Goal: Task Accomplishment & Management: Manage account settings

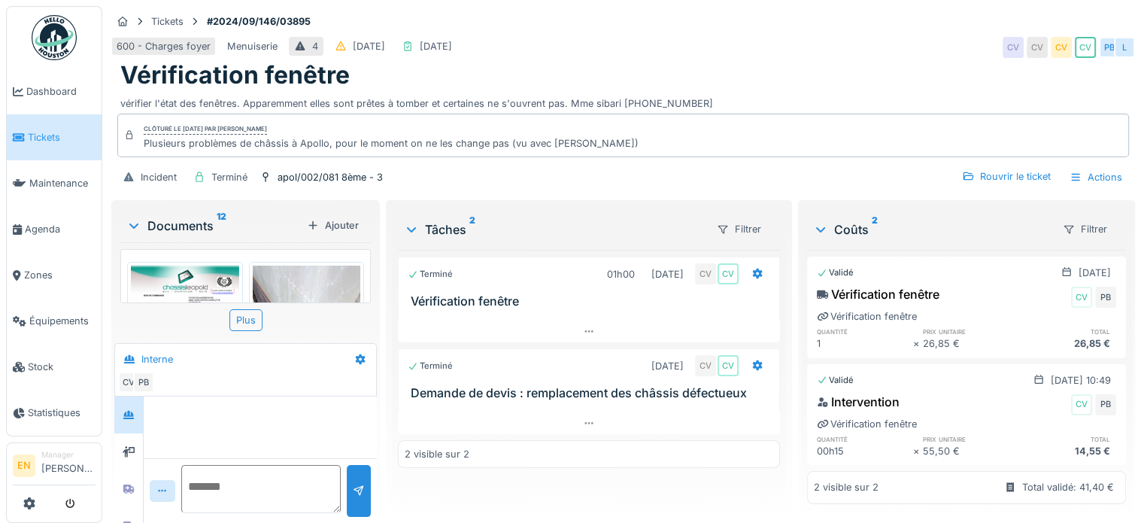
scroll to position [584, 0]
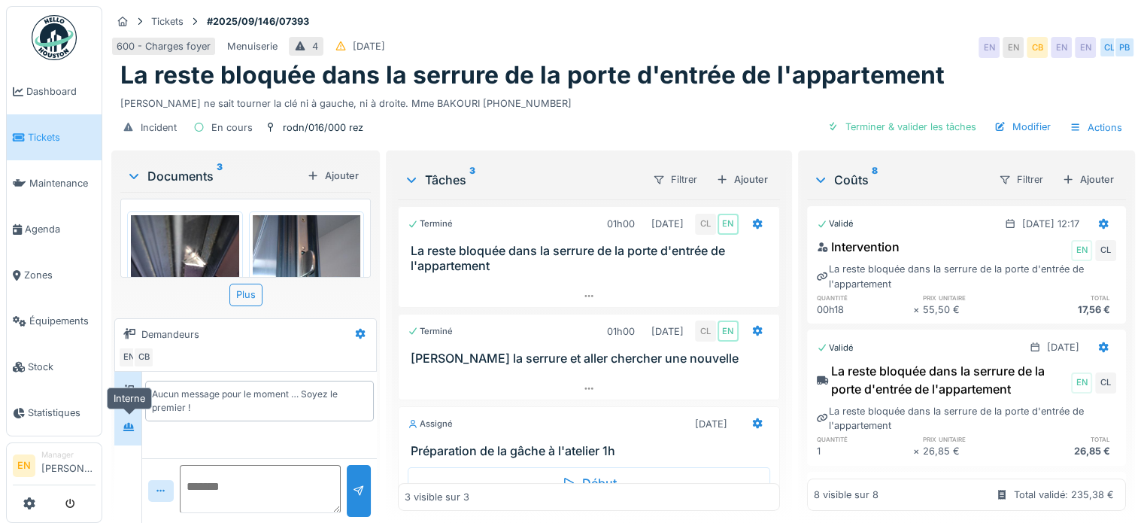
click at [124, 431] on div at bounding box center [129, 427] width 12 height 14
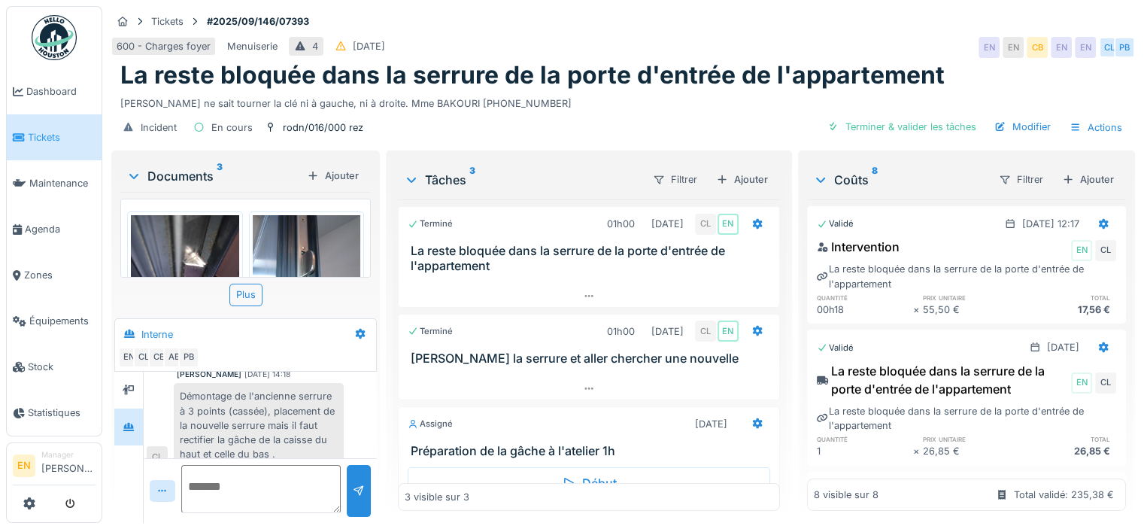
click at [1012, 140] on div "Incident En cours rodn/016/000 rez Terminer & valider les tâches Modifier Actio…" at bounding box center [623, 128] width 1024 height 34
click at [1015, 126] on div "Modifier" at bounding box center [1022, 127] width 68 height 20
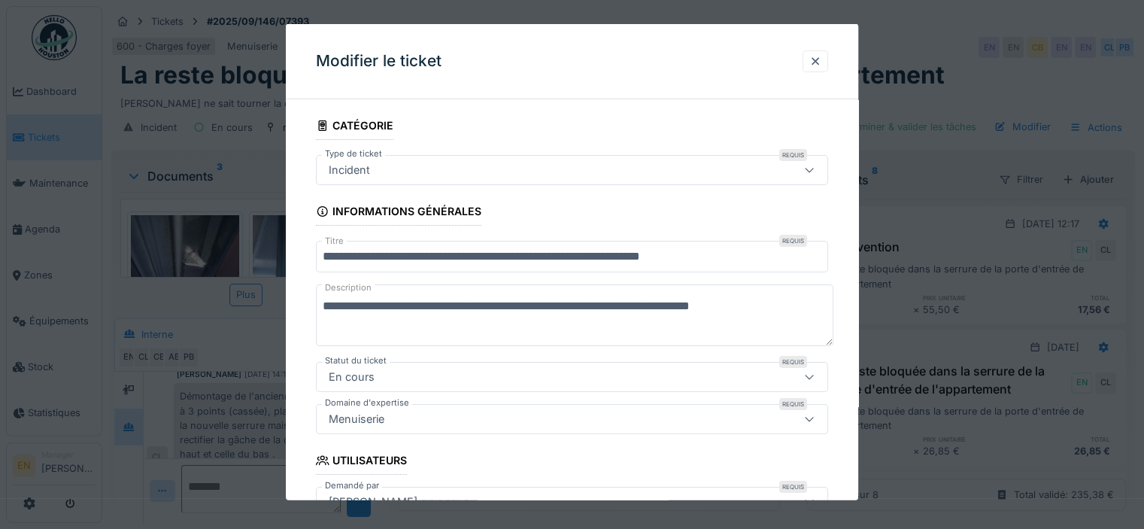
click at [338, 255] on input "**********" at bounding box center [572, 257] width 512 height 32
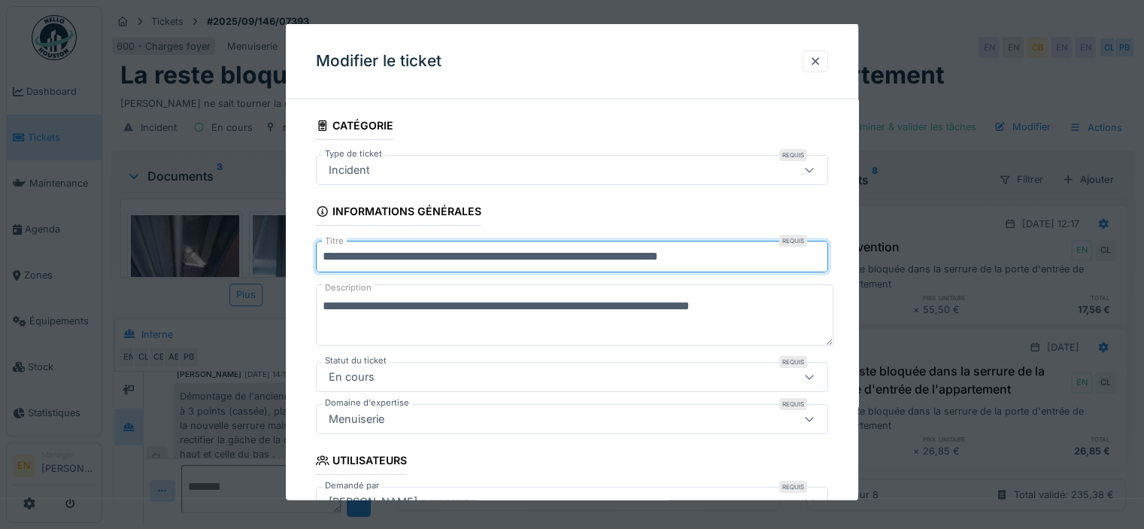
type input "**********"
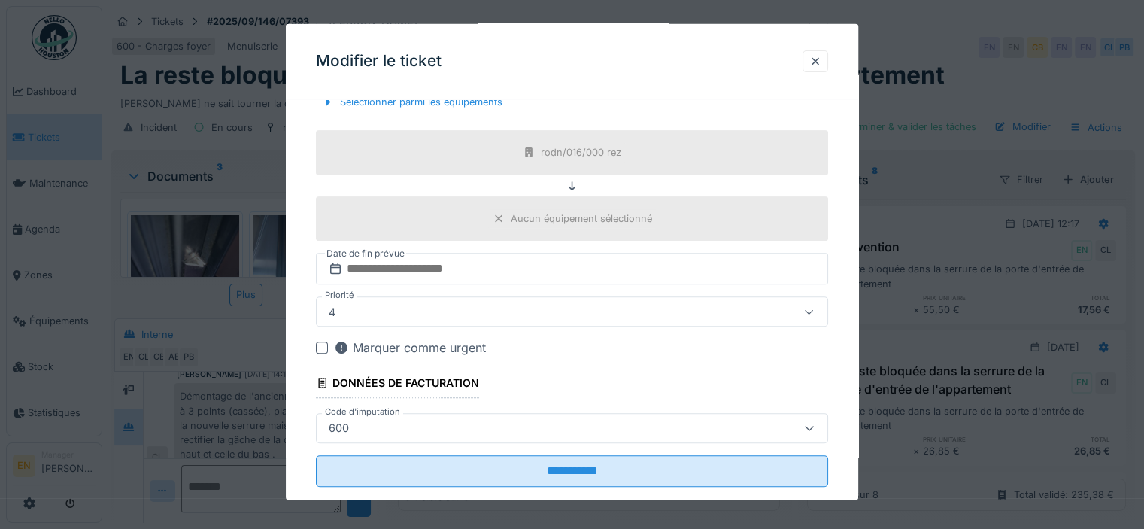
scroll to position [547, 0]
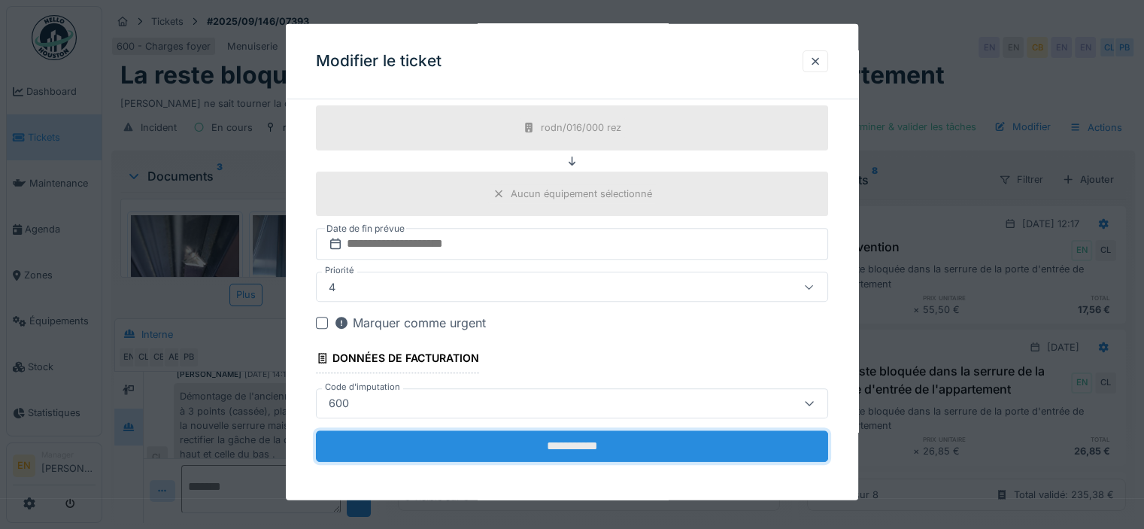
click at [588, 444] on input "**********" at bounding box center [572, 445] width 512 height 32
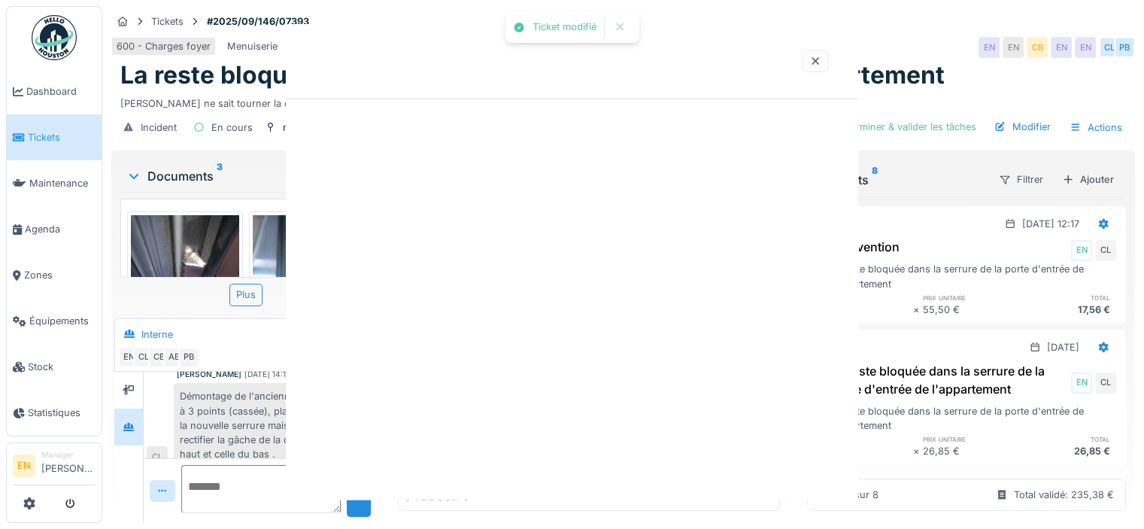
scroll to position [0, 0]
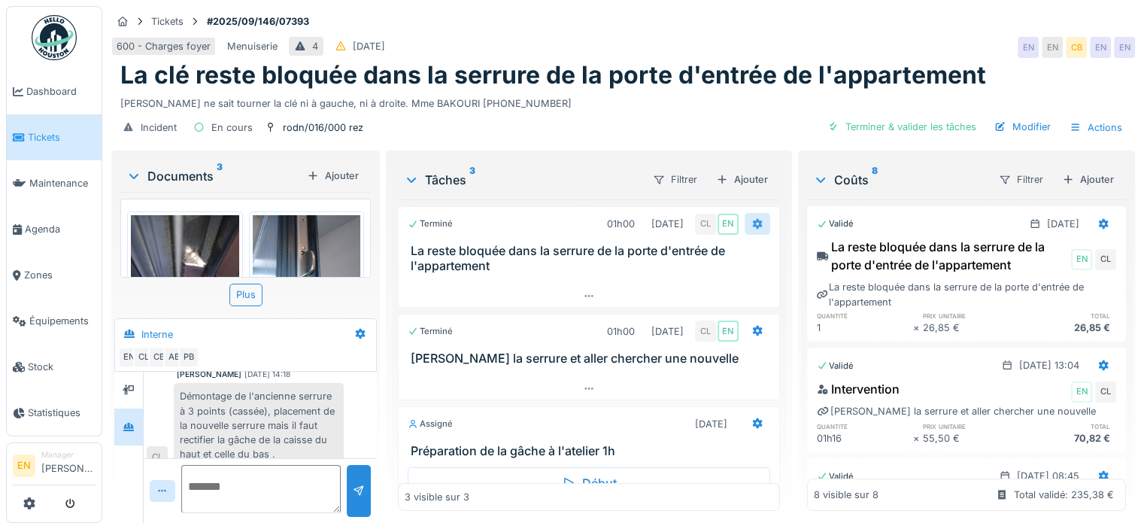
click at [752, 219] on icon at bounding box center [757, 224] width 10 height 11
click at [662, 111] on div "Incident En cours rodn/016/000 rez Terminer & valider les tâches Modifier Actio…" at bounding box center [623, 128] width 1024 height 34
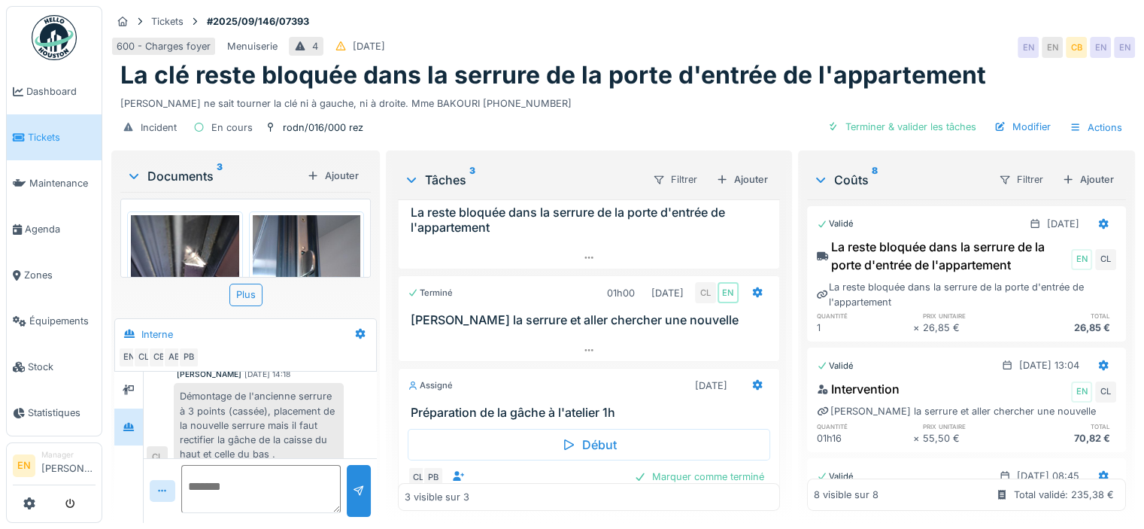
scroll to position [74, 0]
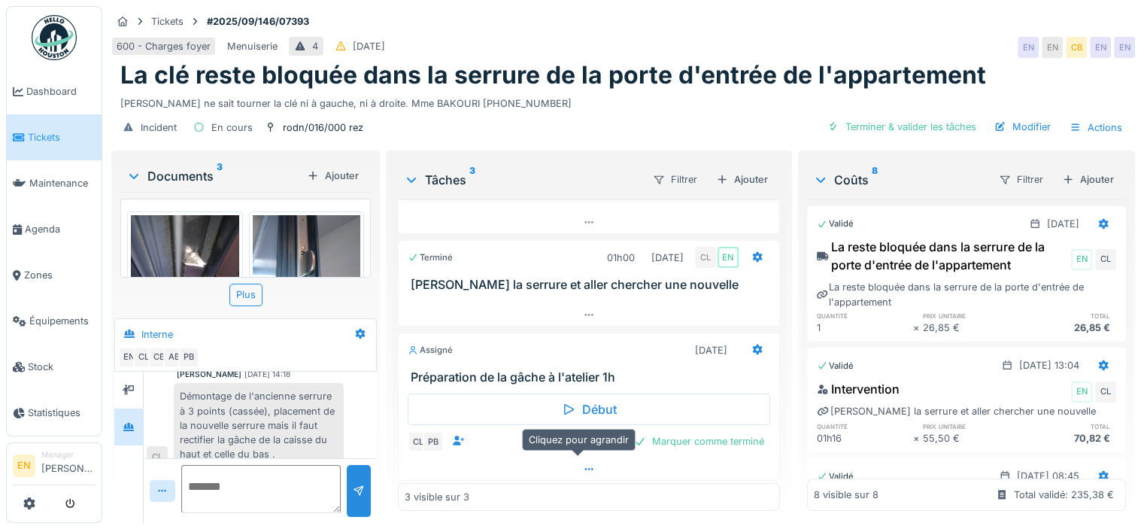
click at [583, 464] on icon at bounding box center [589, 469] width 12 height 10
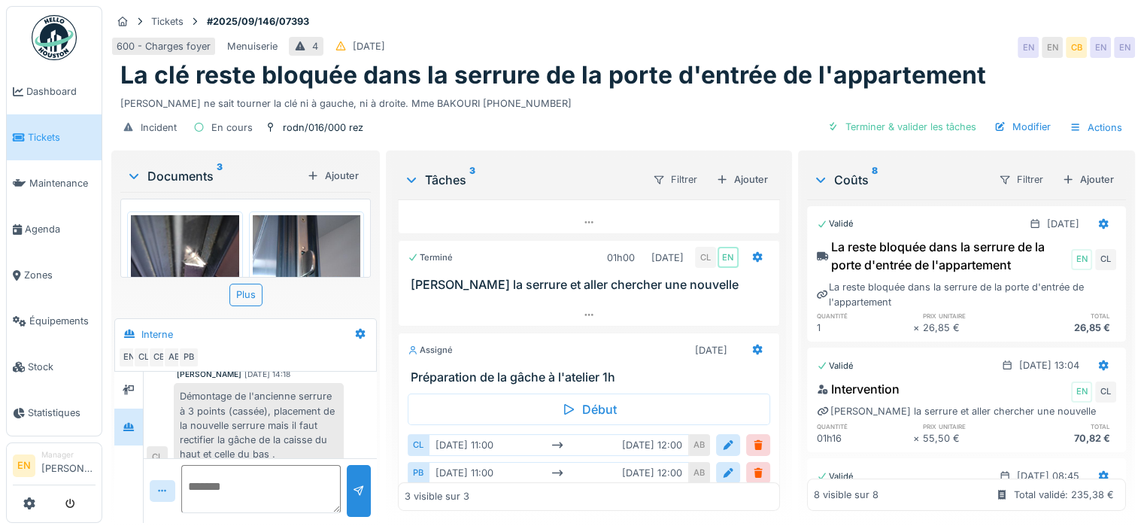
click at [59, 35] on img at bounding box center [54, 37] width 45 height 45
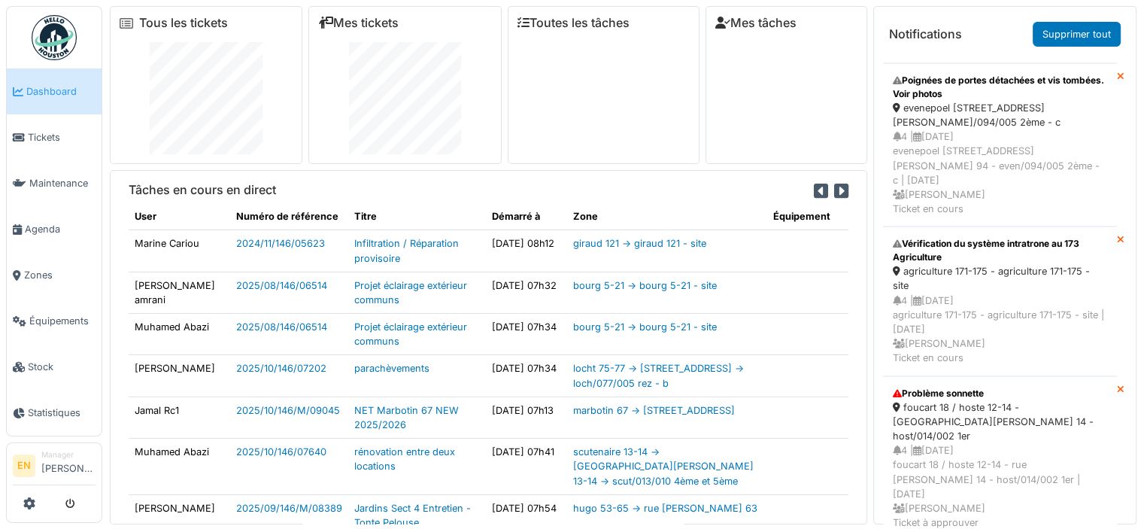
scroll to position [138, 0]
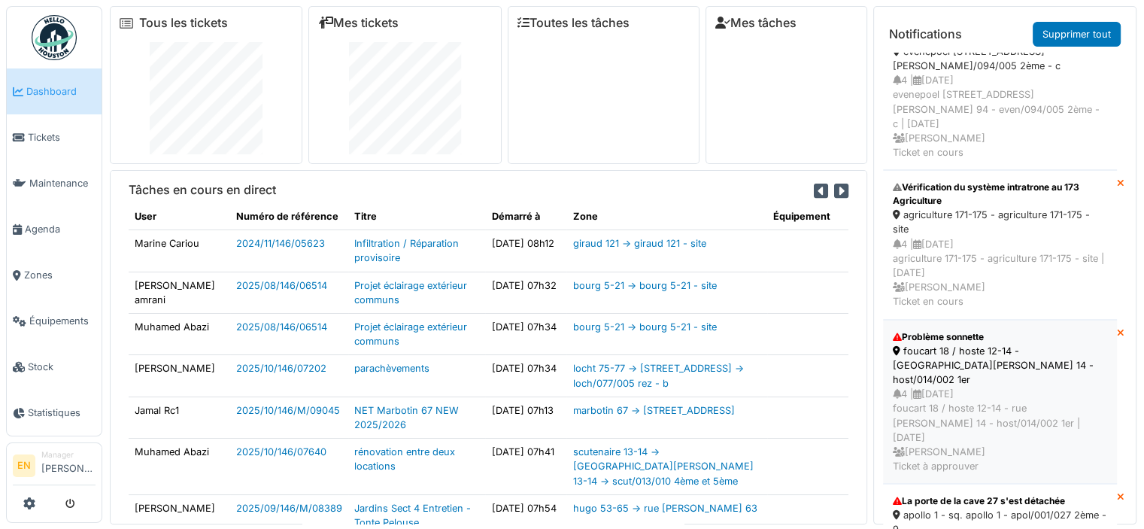
click at [924, 344] on div "foucart 18 / hoste 12-14 - rue j. hoste 14 - host/014/002 1er" at bounding box center [1000, 366] width 214 height 44
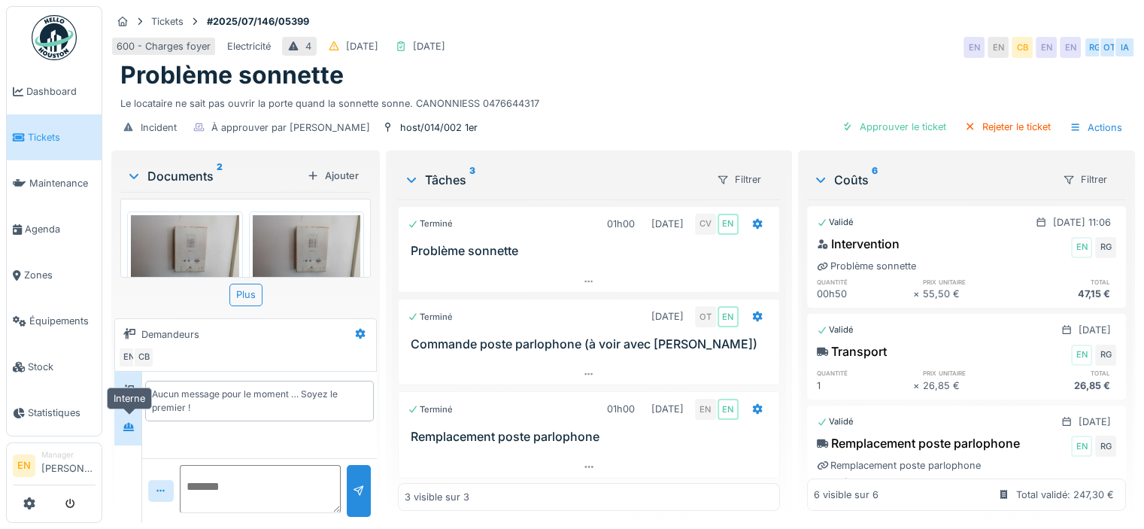
click at [134, 429] on icon at bounding box center [129, 427] width 12 height 10
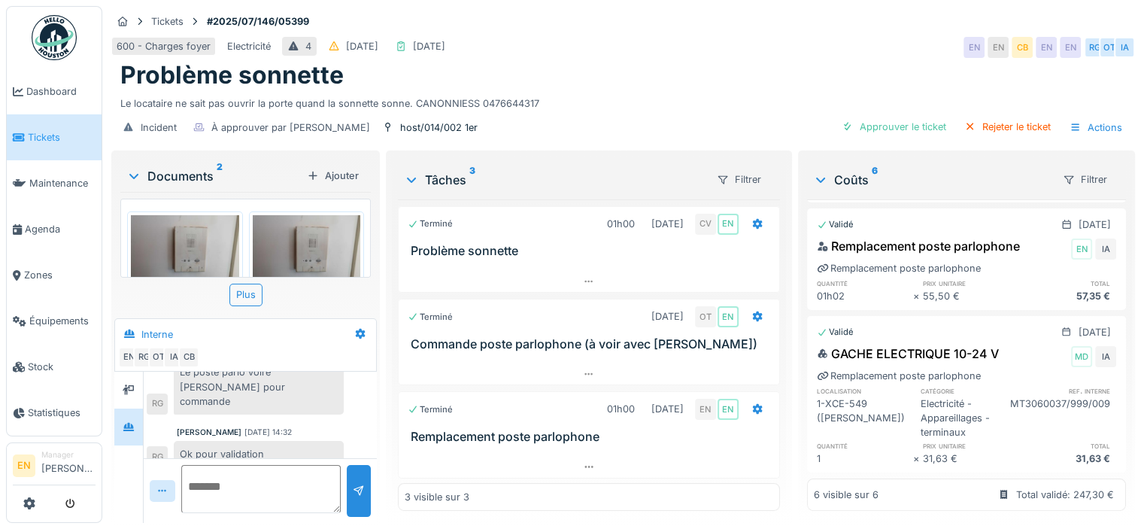
scroll to position [429, 0]
click at [287, 426] on div "07/10/2025 14:32" at bounding box center [267, 431] width 47 height 11
click at [608, 61] on div "Problème sonnette" at bounding box center [622, 75] width 1005 height 29
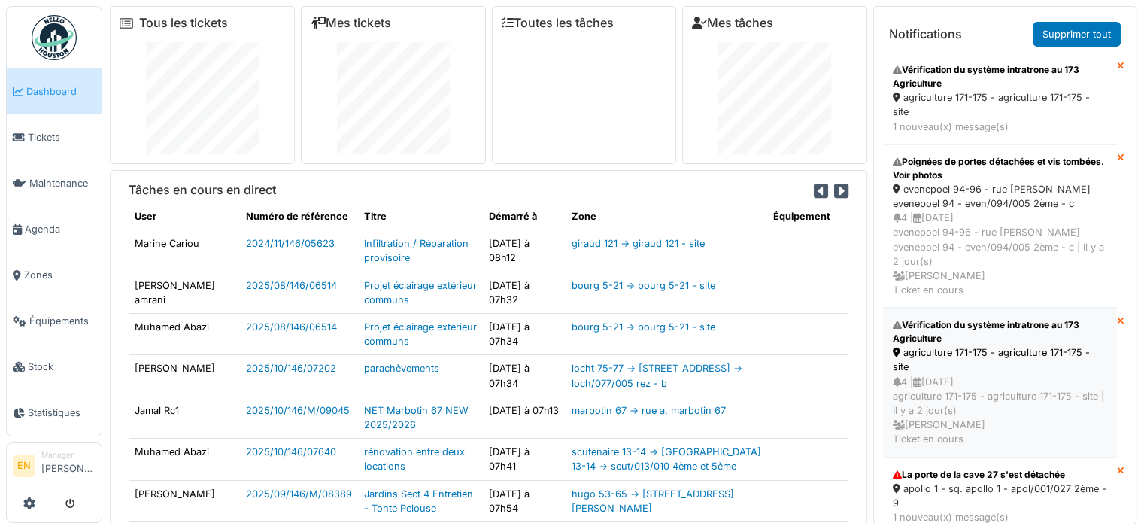
click at [948, 345] on div "agriculture 171-175 - agriculture 171-175 - site" at bounding box center [1000, 359] width 214 height 29
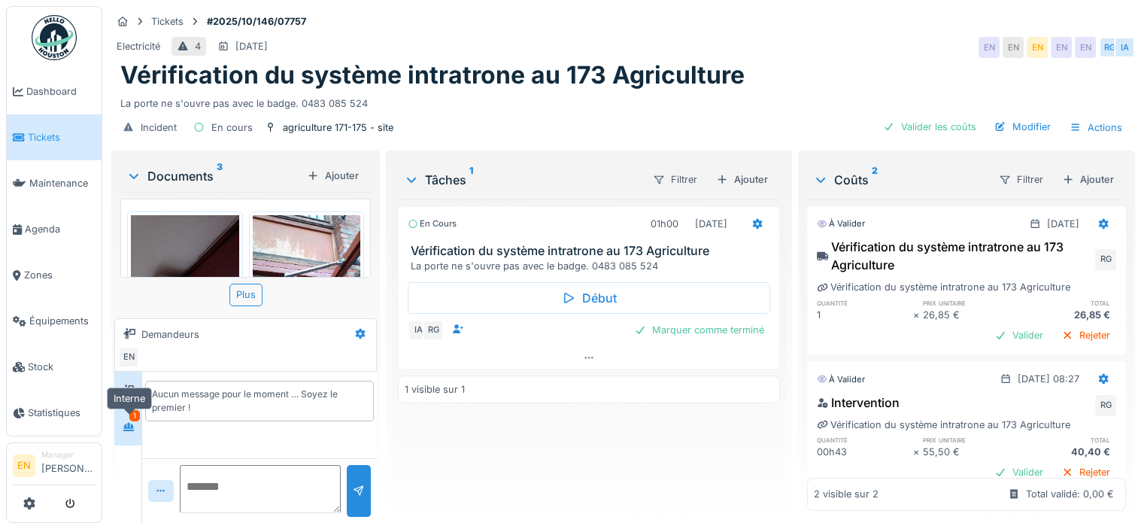
click at [135, 423] on icon at bounding box center [129, 427] width 12 height 10
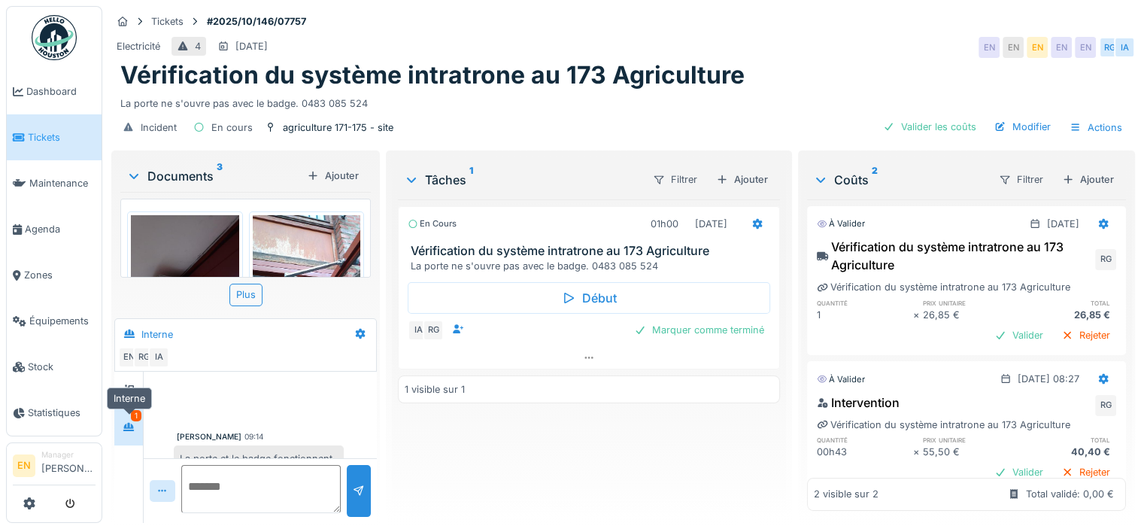
scroll to position [77, 0]
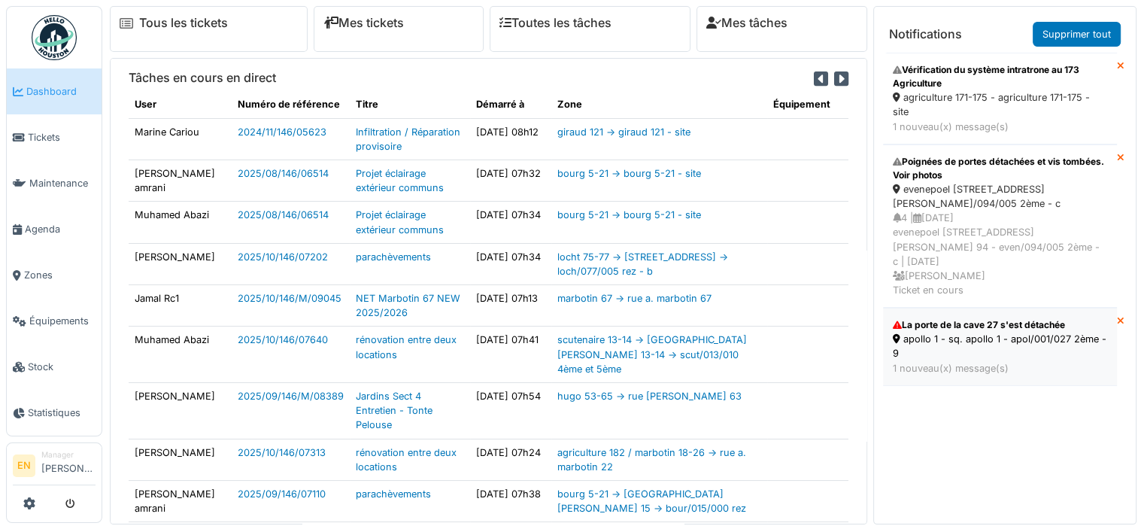
click at [938, 332] on div "apollo 1 - sq. apollo 1 - apol/001/027 2ème - 9" at bounding box center [1000, 346] width 214 height 29
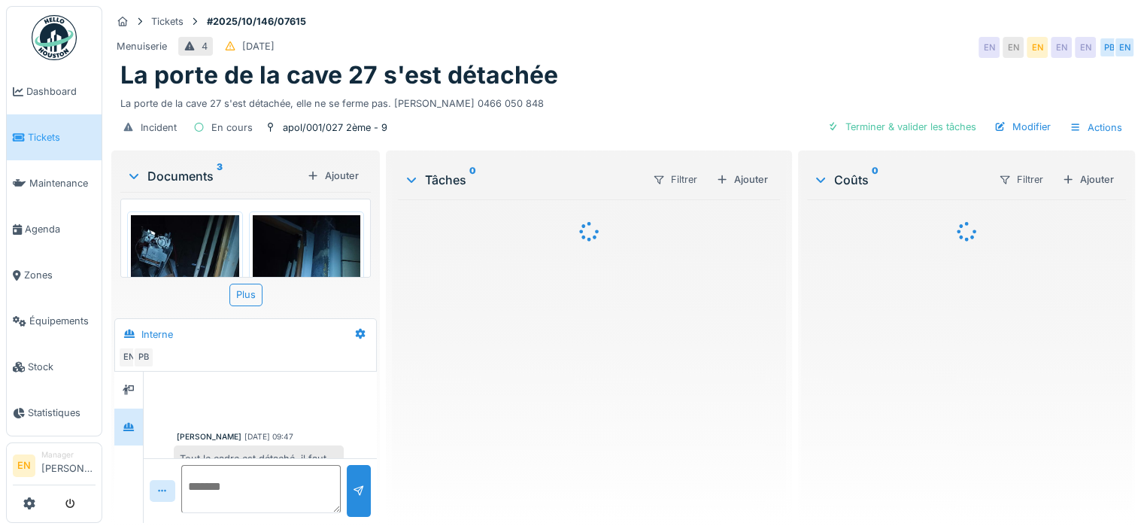
scroll to position [250, 0]
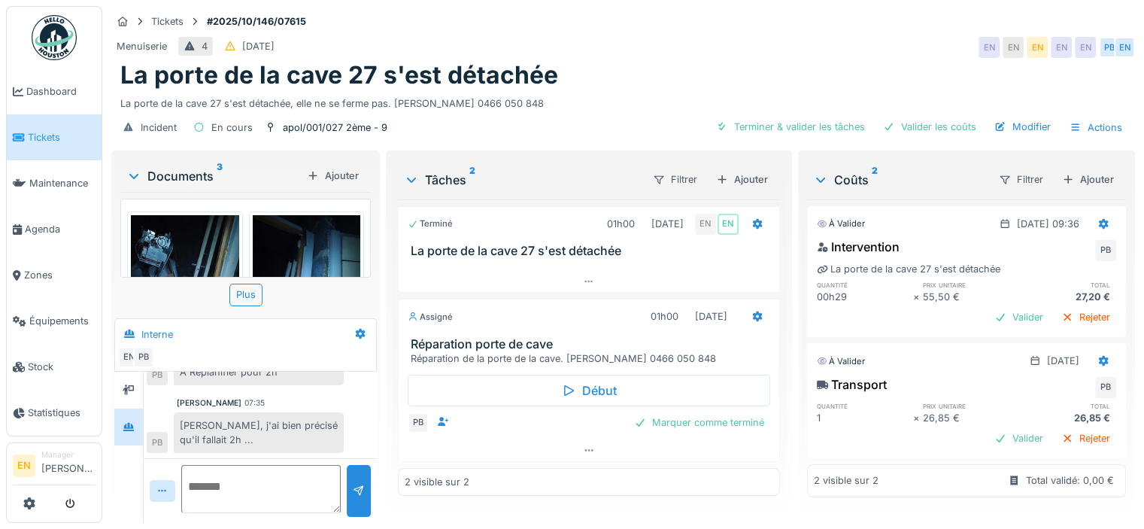
click at [294, 426] on div "Emmanuelle, j'ai bien précisé qu'il fallait 2h ..." at bounding box center [259, 432] width 170 height 41
click at [296, 428] on div "Emmanuelle, j'ai bien précisé qu'il fallait 2h ..." at bounding box center [259, 432] width 170 height 41
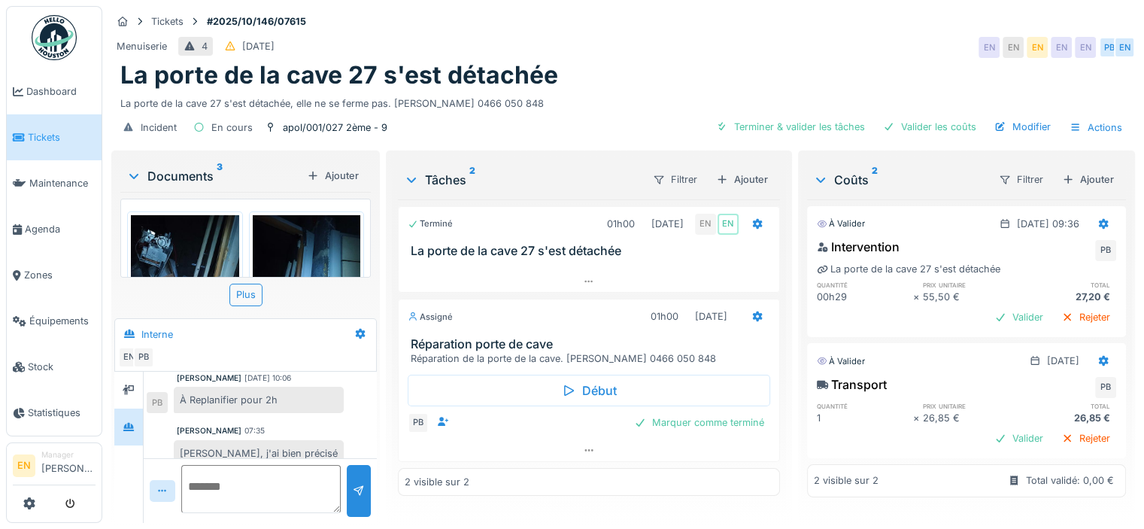
scroll to position [220, 0]
click at [588, 447] on icon at bounding box center [589, 450] width 12 height 10
click at [320, 442] on div "Emmanuelle, j'ai bien précisé qu'il fallait 2h ..." at bounding box center [259, 462] width 170 height 41
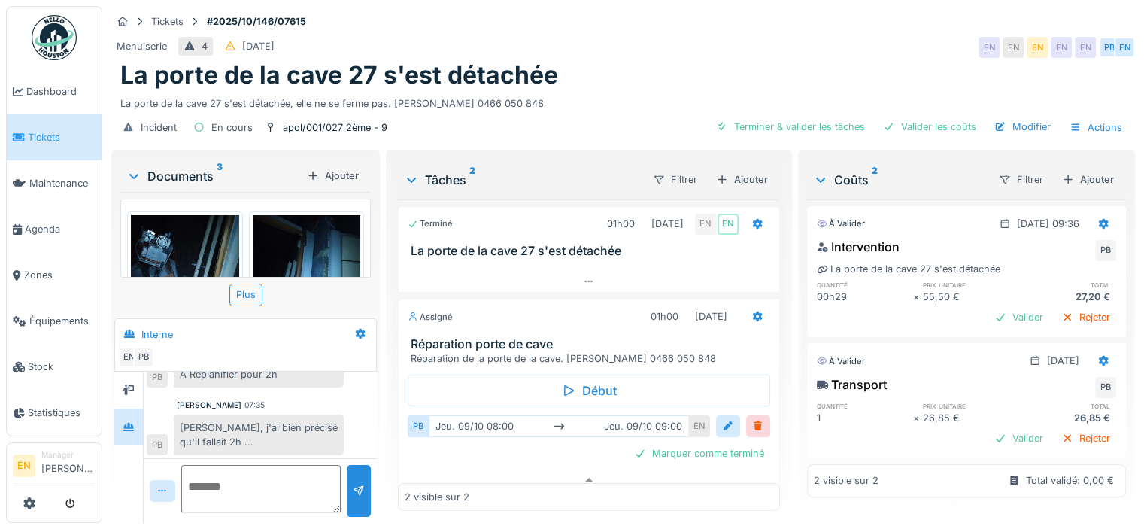
scroll to position [250, 0]
drag, startPoint x: 620, startPoint y: 341, endPoint x: 705, endPoint y: 349, distance: 85.4
click at [705, 351] on div "Réparation de la porte de la cave. Cédric ADU 0466 050 848" at bounding box center [592, 358] width 362 height 14
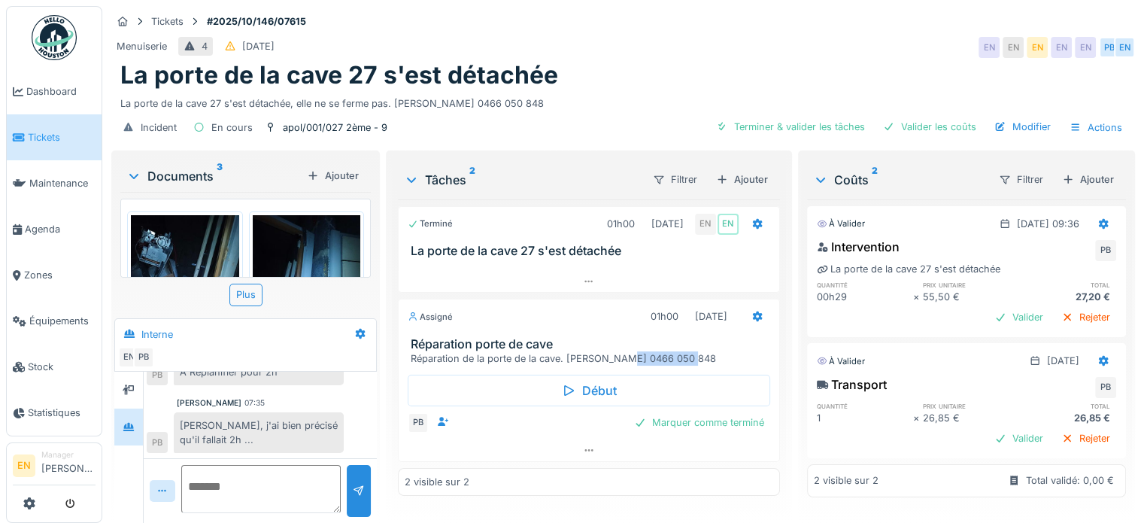
copy div "0466 050 848"
click at [246, 465] on textarea at bounding box center [260, 489] width 159 height 48
click at [244, 478] on textarea "**********" at bounding box center [260, 489] width 159 height 48
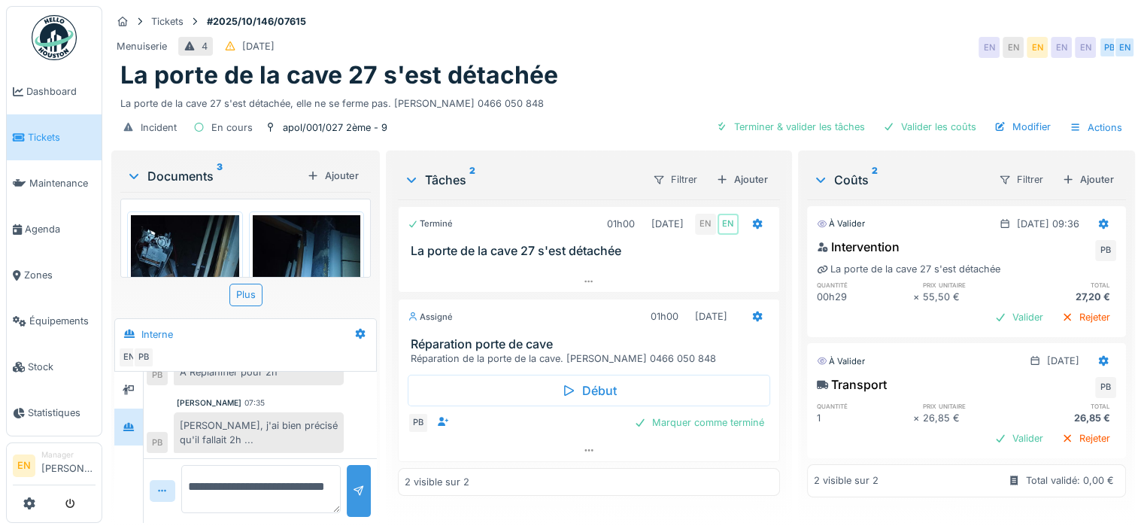
type textarea "**********"
click at [353, 486] on div at bounding box center [359, 491] width 12 height 14
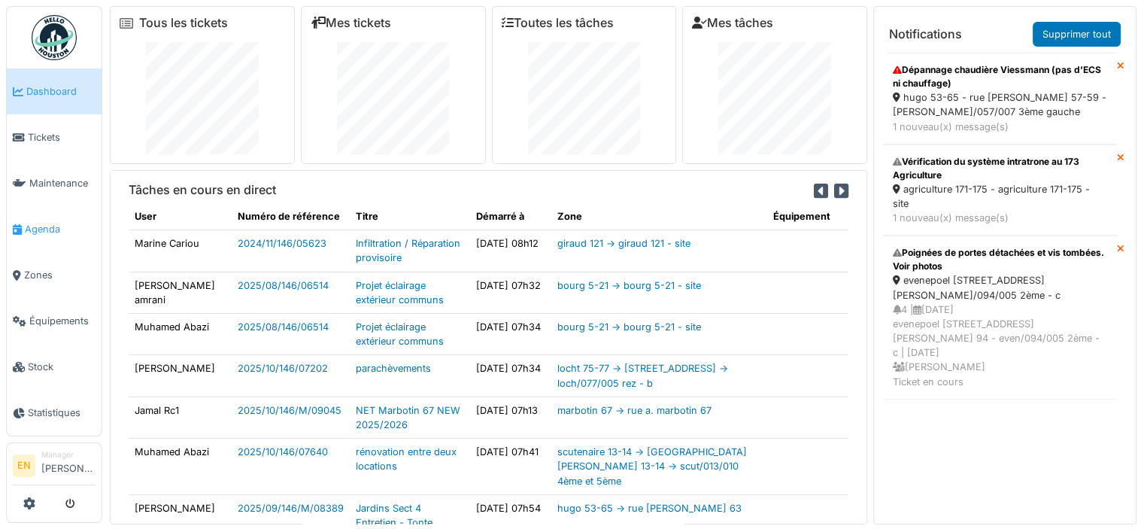
click at [43, 225] on span "Agenda" at bounding box center [60, 229] width 71 height 14
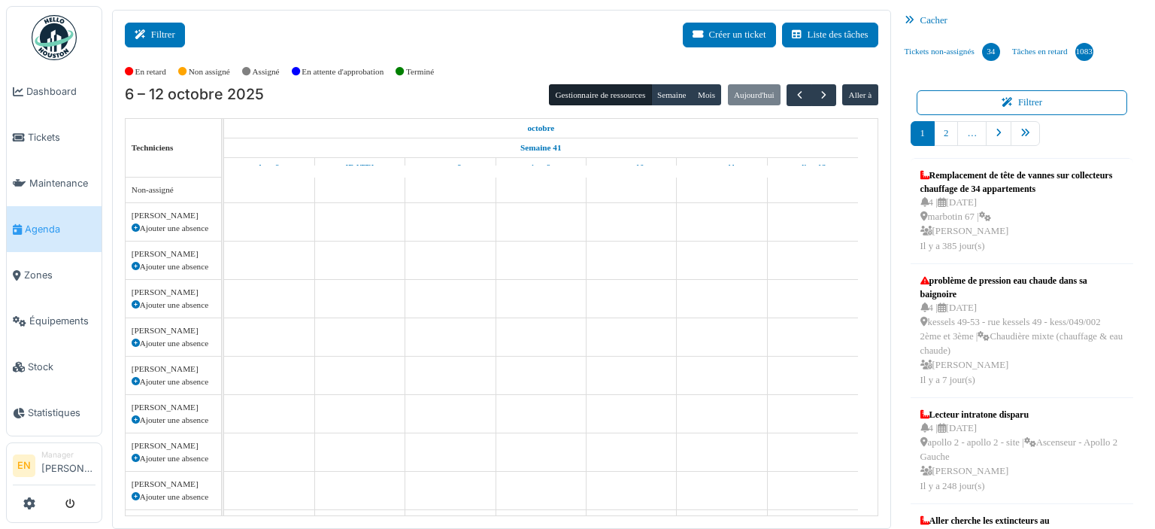
click at [169, 31] on button "Filtrer" at bounding box center [155, 35] width 60 height 25
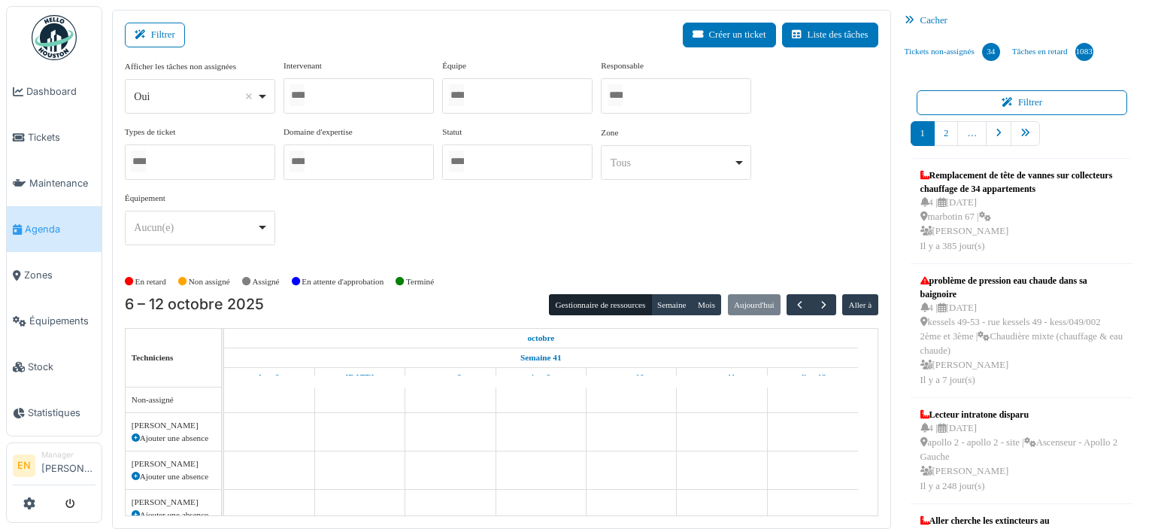
click at [264, 93] on div "Oui Remove item" at bounding box center [200, 97] width 138 height 22
select select "**"
click at [396, 82] on div at bounding box center [359, 95] width 150 height 35
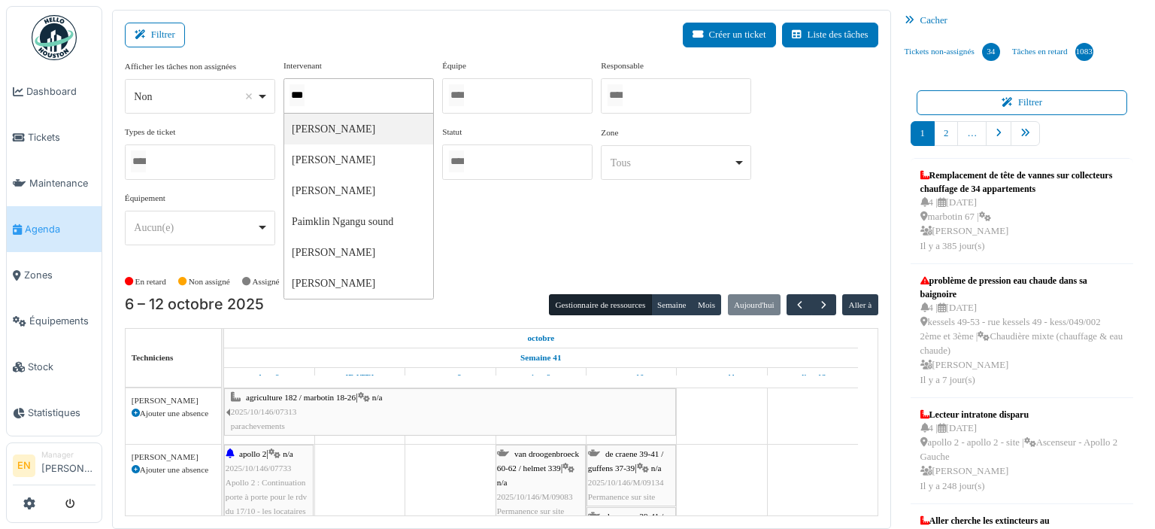
type input "****"
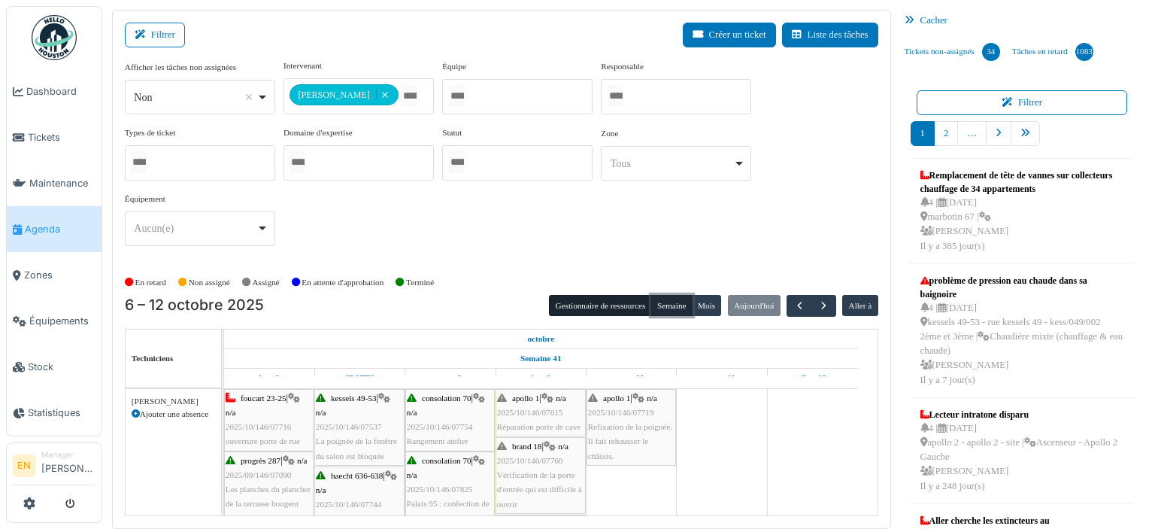
click at [672, 308] on button "Semaine" at bounding box center [671, 305] width 41 height 21
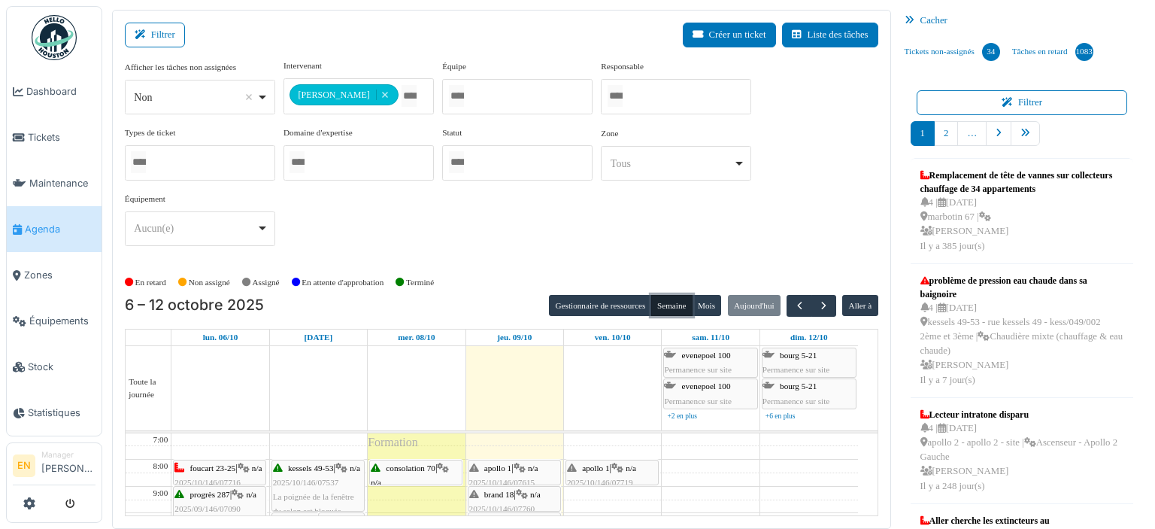
click at [601, 467] on span "apollo 1" at bounding box center [595, 467] width 27 height 9
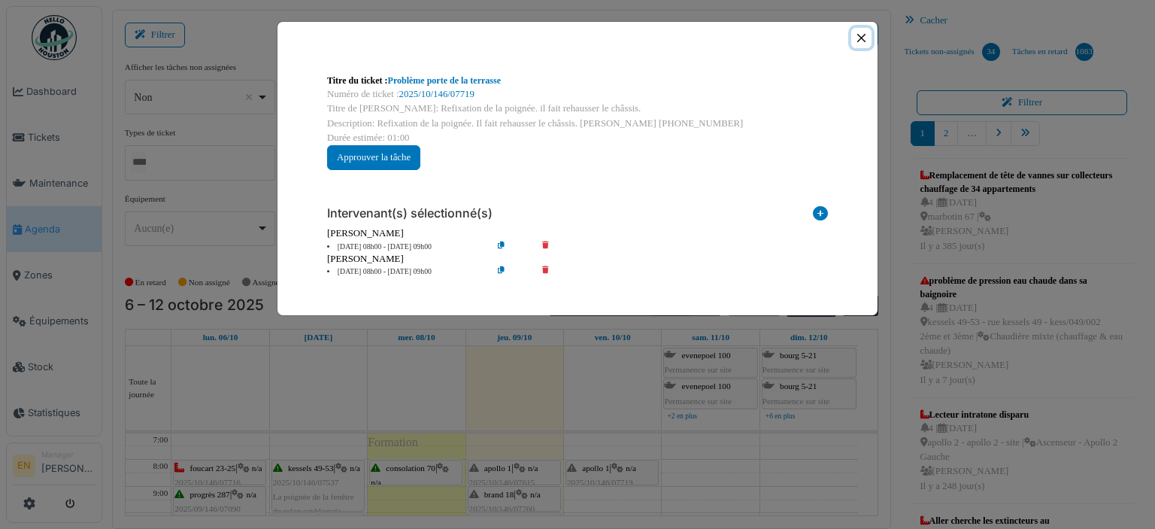
click at [858, 35] on button "Close" at bounding box center [861, 38] width 20 height 20
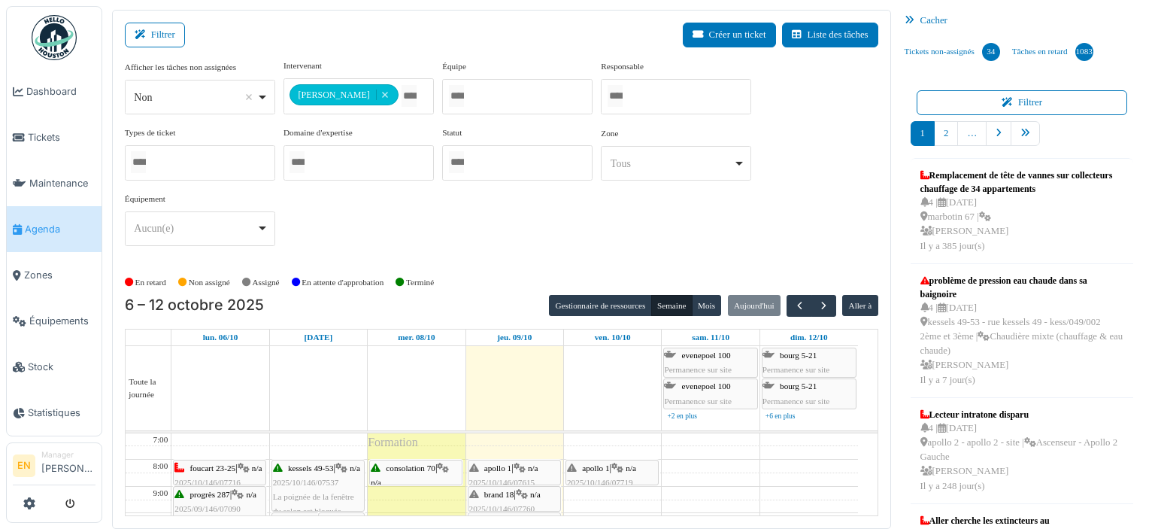
click at [505, 490] on span "brand 18" at bounding box center [498, 494] width 29 height 9
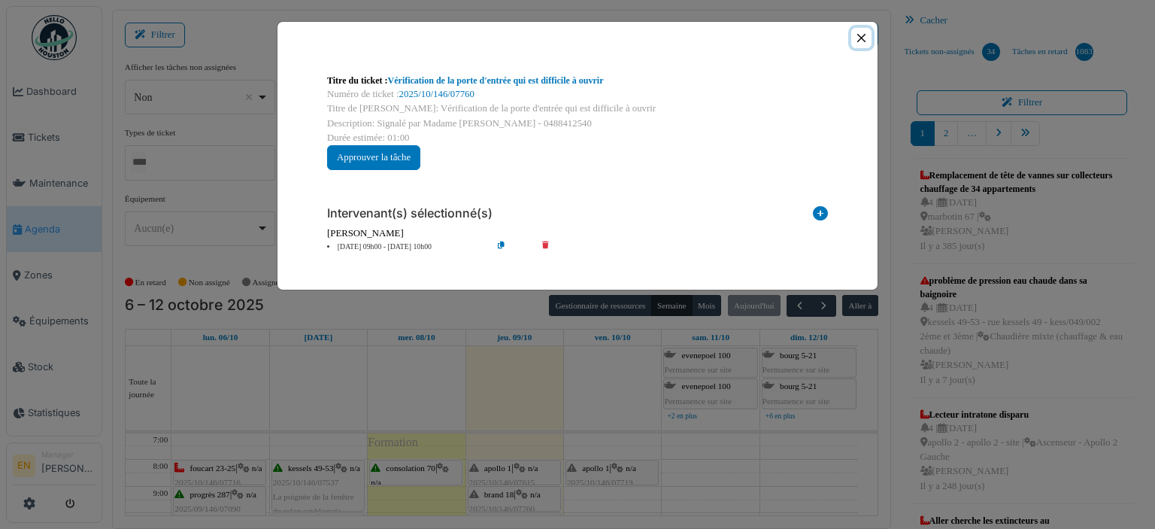
click at [860, 33] on button "Close" at bounding box center [861, 38] width 20 height 20
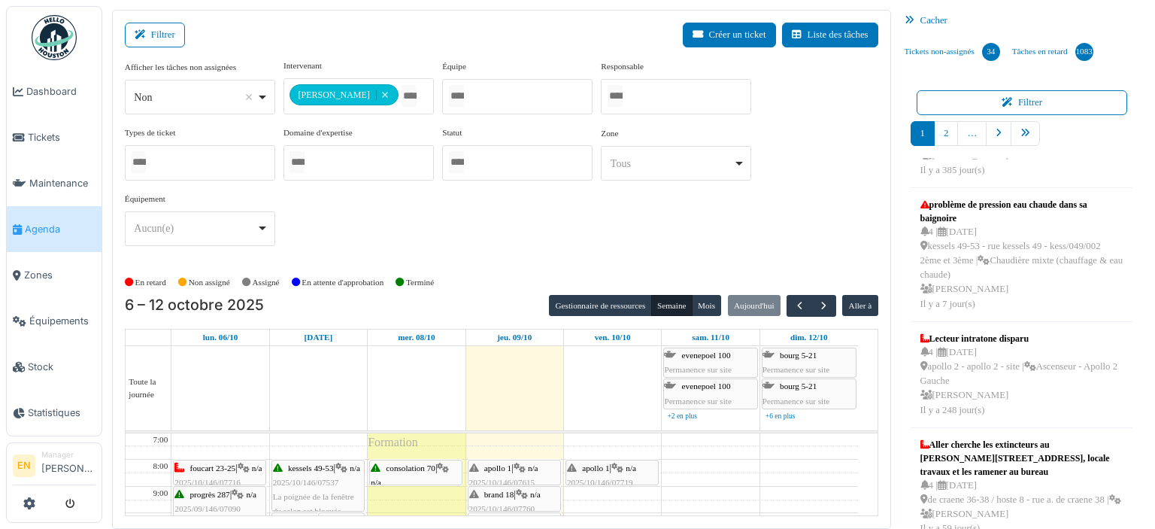
scroll to position [19, 0]
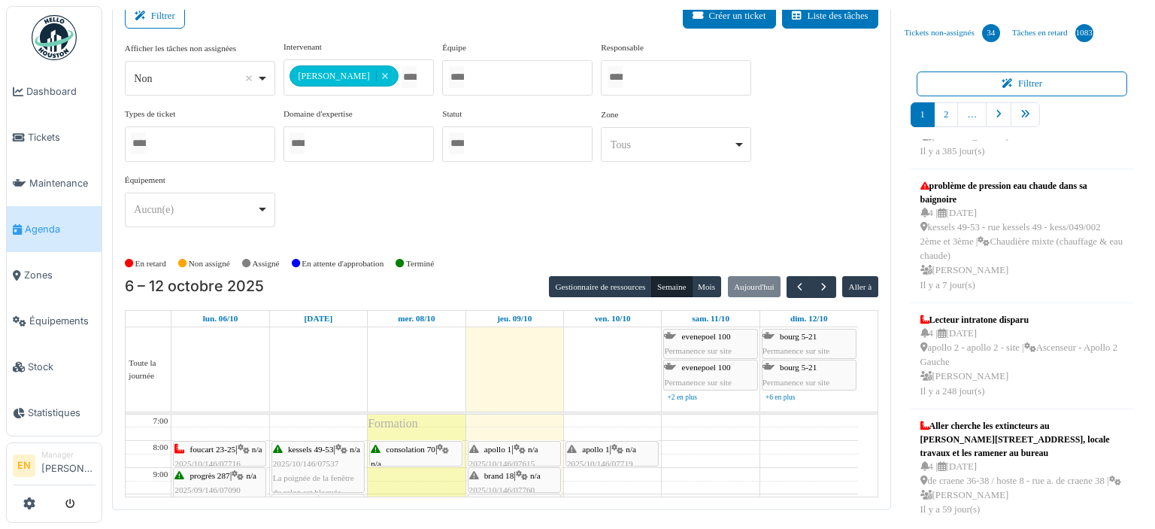
click at [505, 471] on span "brand 18" at bounding box center [498, 475] width 29 height 9
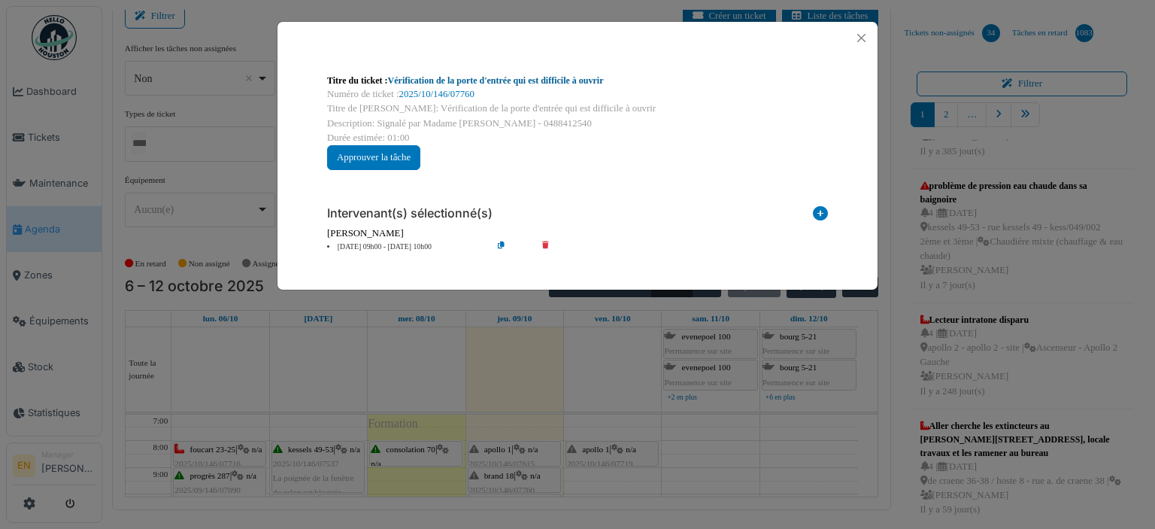
click at [520, 84] on link "Vérification de la porte d'entrée qui est difficile à ouvrir" at bounding box center [496, 80] width 216 height 11
click at [863, 38] on button "Close" at bounding box center [861, 38] width 20 height 20
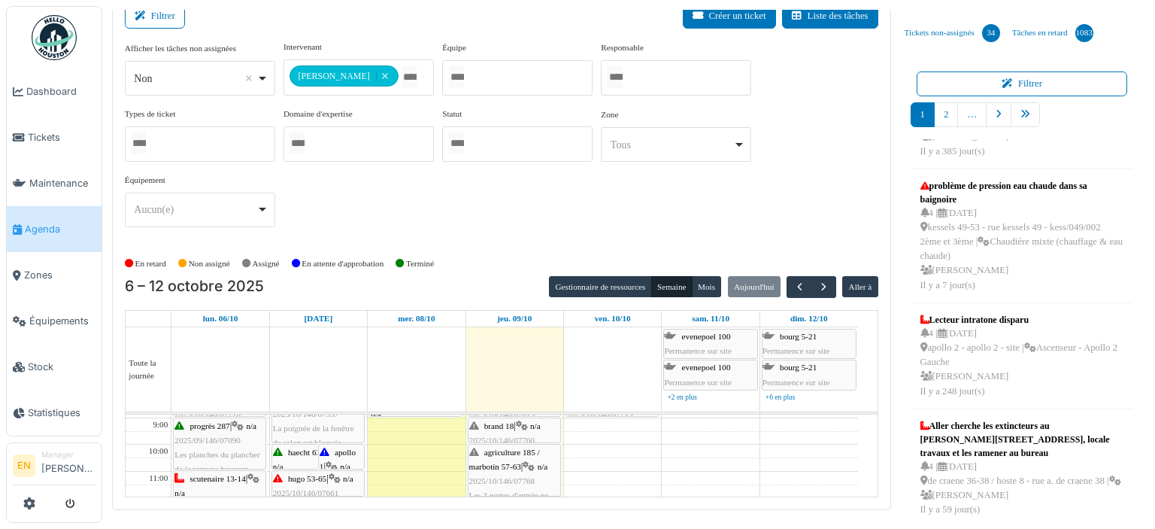
scroll to position [60, 0]
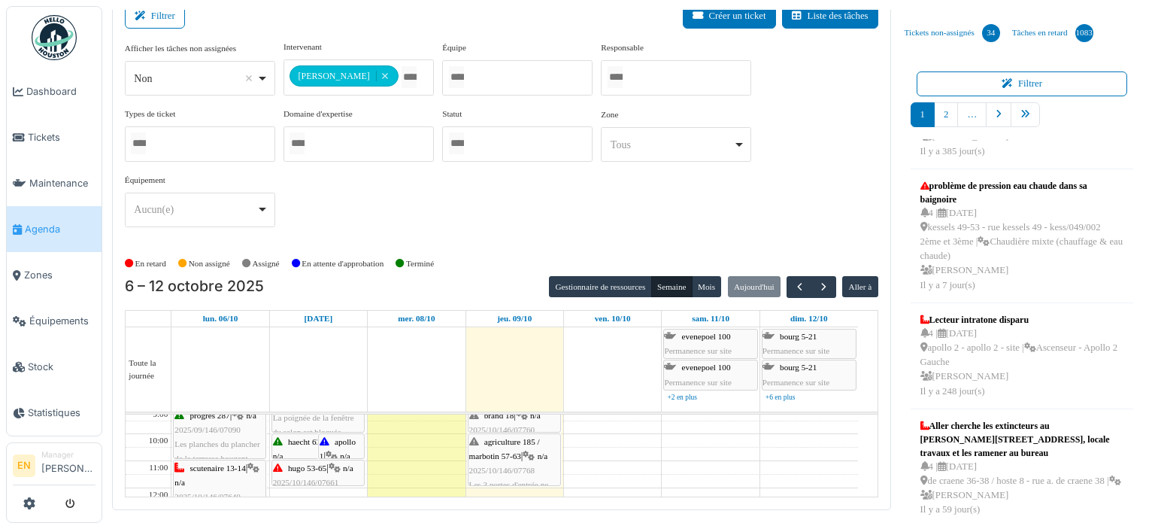
click at [512, 444] on div "agriculture 185 / marbotin 57-63 | n/a 2025/10/146/07768 Les 3 portes d'entrée …" at bounding box center [514, 471] width 90 height 72
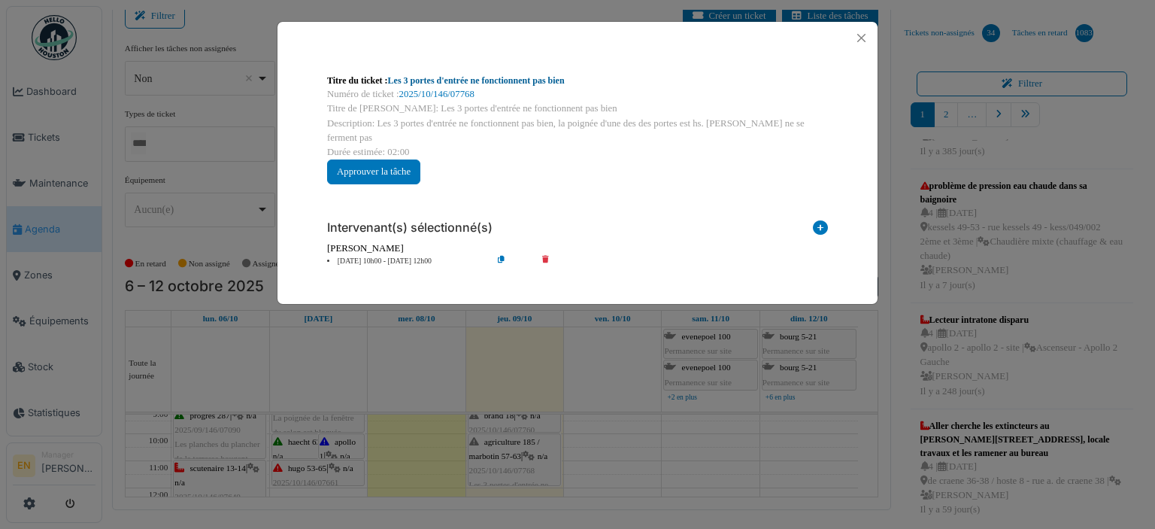
click at [491, 76] on link "Les 3 portes d'entrée ne fonctionnent pas bien" at bounding box center [476, 80] width 177 height 11
click at [863, 37] on button "Close" at bounding box center [861, 38] width 20 height 20
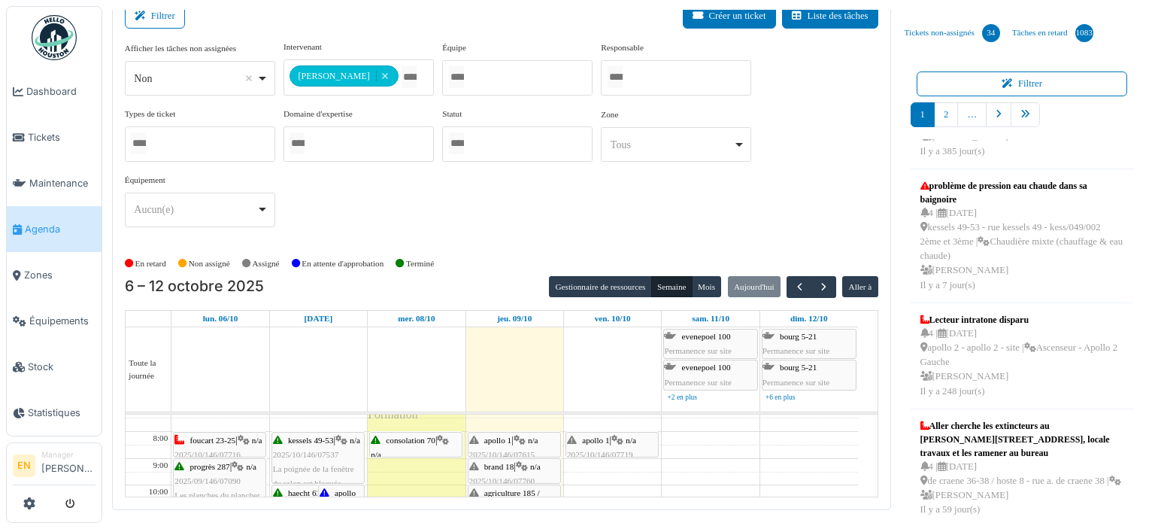
scroll to position [0, 0]
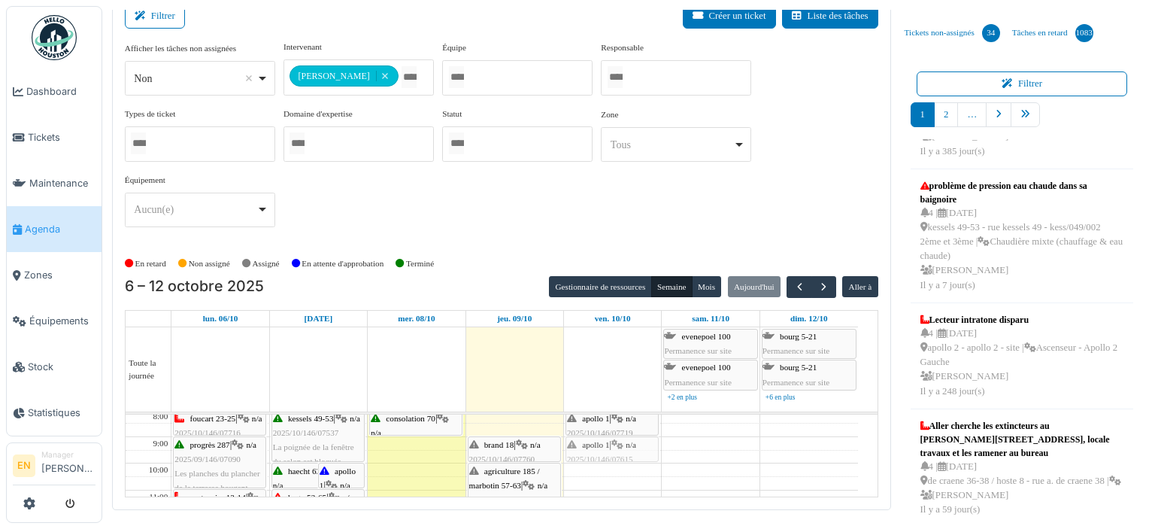
drag, startPoint x: 508, startPoint y: 447, endPoint x: 599, endPoint y: 443, distance: 91.1
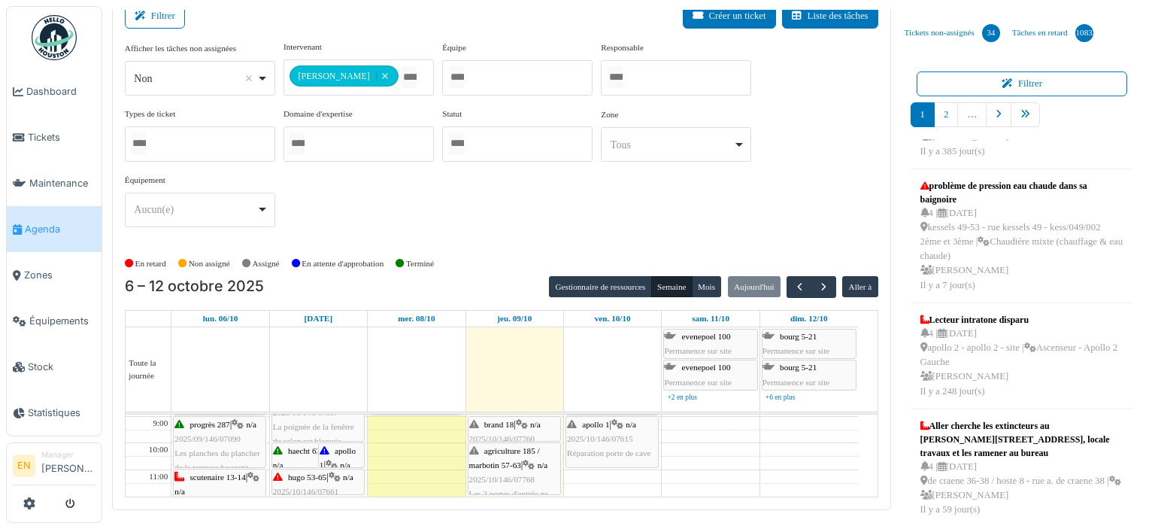
scroll to position [54, 0]
click at [617, 431] on span "2025/10/146/07615" at bounding box center [600, 435] width 66 height 9
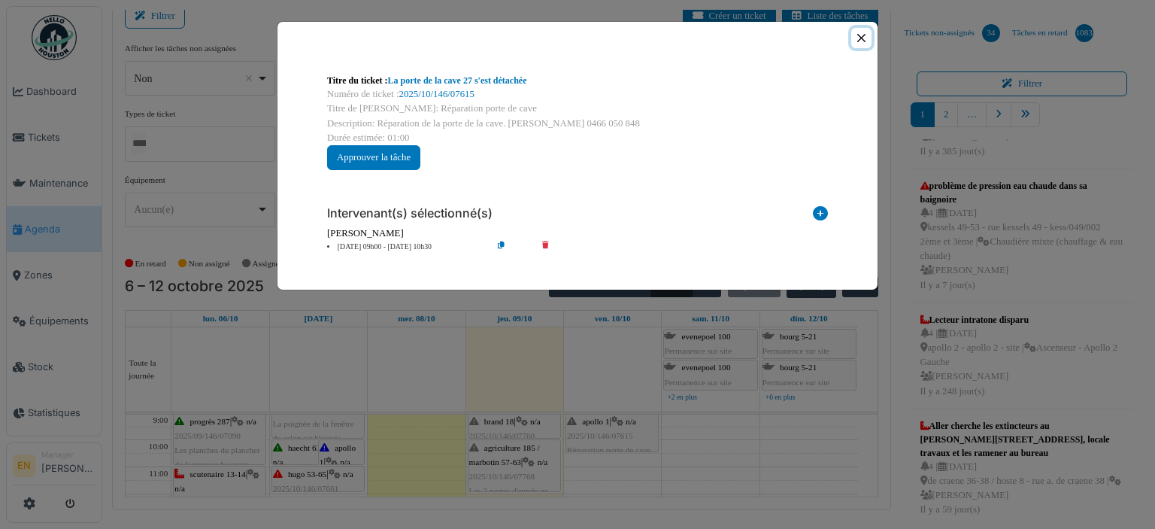
click at [864, 38] on button "Close" at bounding box center [861, 38] width 20 height 20
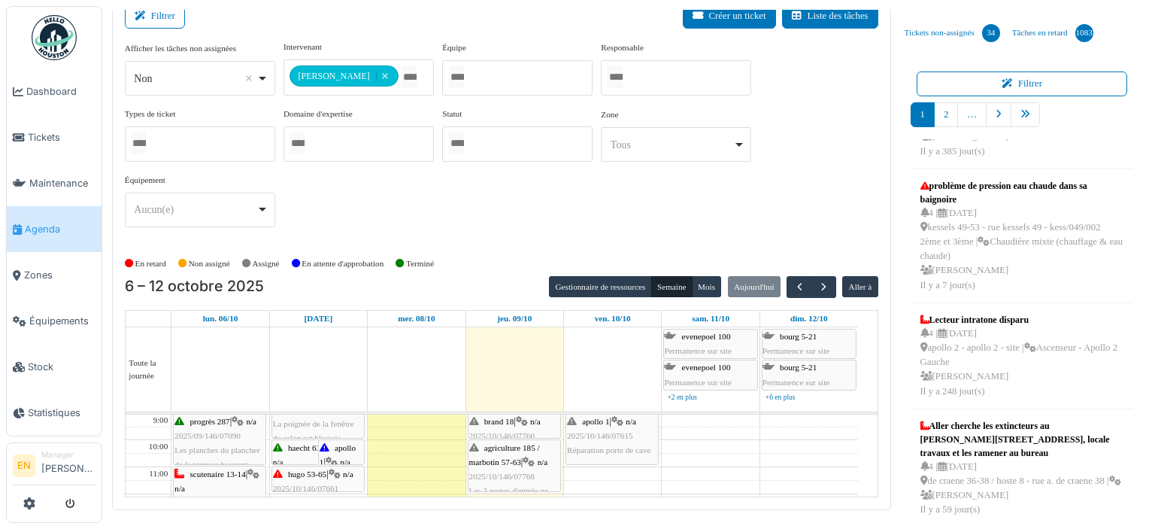
drag, startPoint x: 600, startPoint y: 445, endPoint x: 602, endPoint y: 459, distance: 13.7
click at [623, 420] on icon at bounding box center [617, 422] width 12 height 10
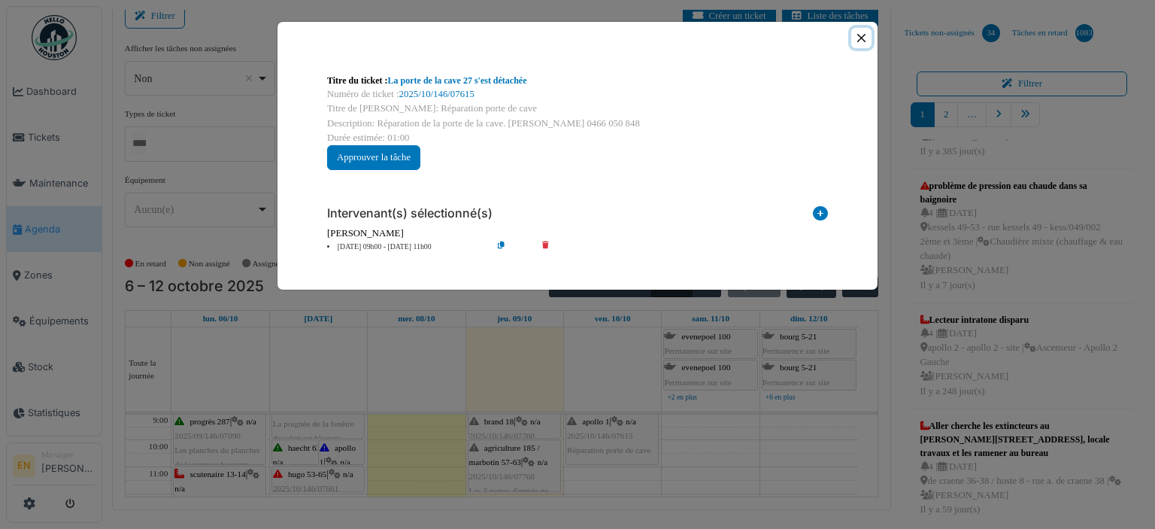
click at [860, 39] on button "Close" at bounding box center [861, 38] width 20 height 20
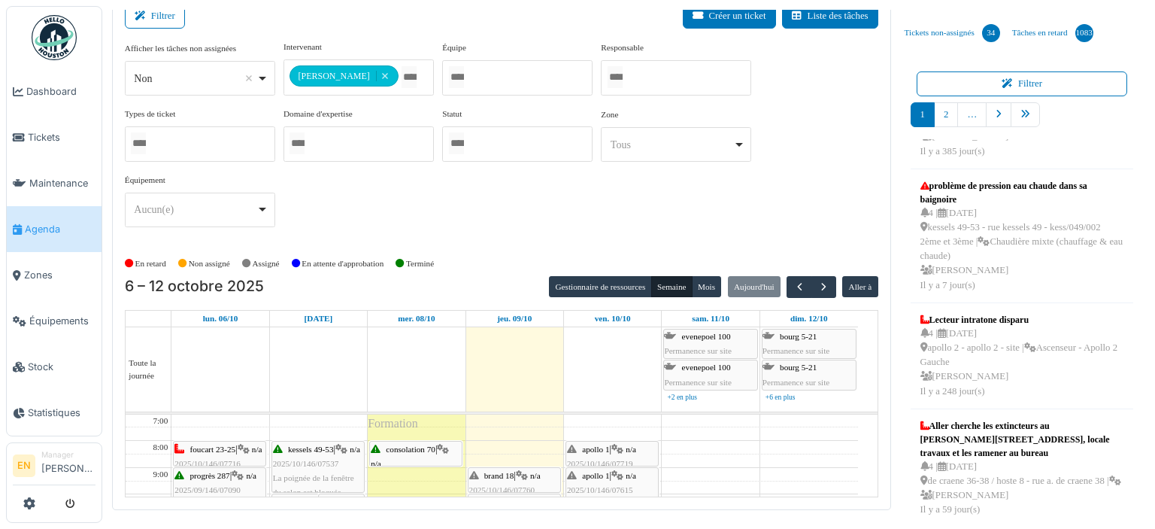
scroll to position [30, 0]
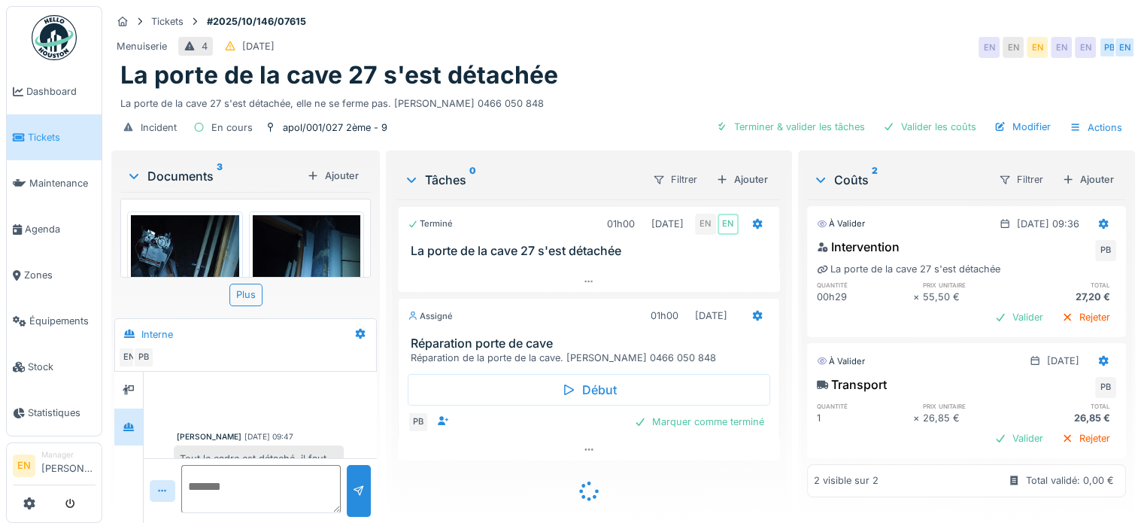
scroll to position [304, 0]
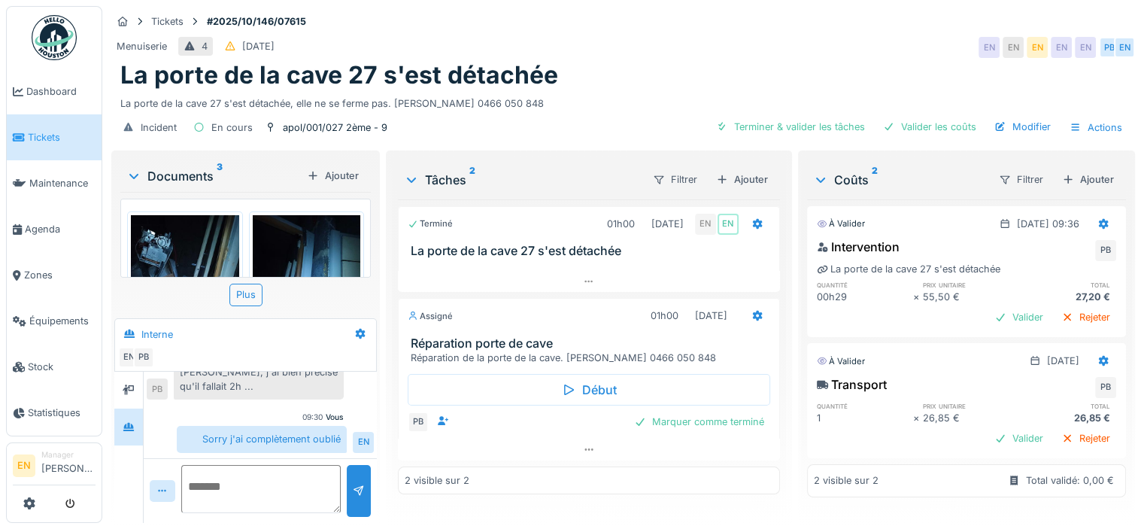
click at [817, 59] on div "Menuiserie 4 [DATE] EN EN EN EN EN PB EN" at bounding box center [623, 47] width 1024 height 27
click at [785, 71] on div "La porte de la cave 27 s'est détachée" at bounding box center [622, 75] width 1005 height 29
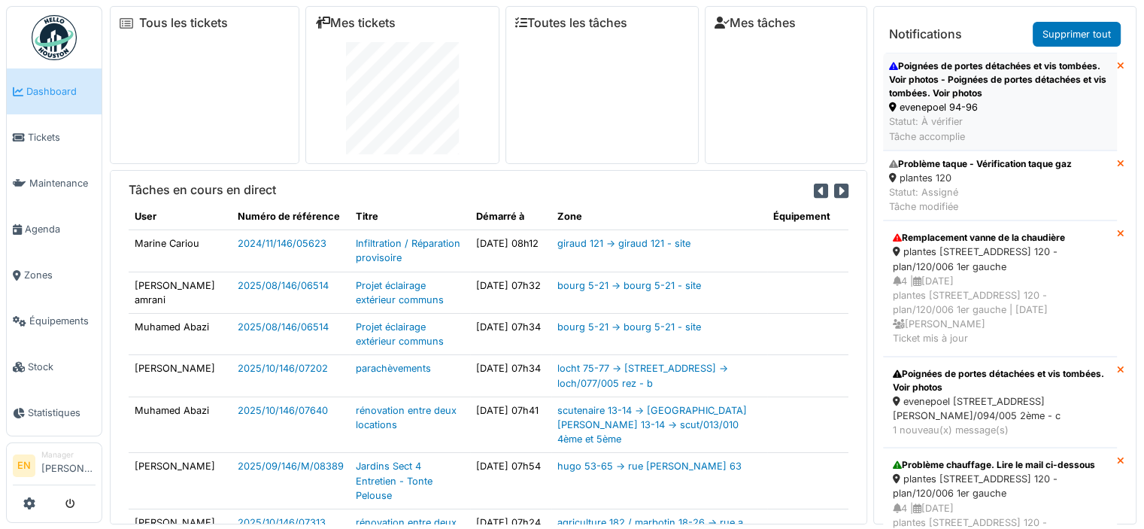
click at [981, 78] on div "Poignées de portes détachées et vis tombées. Voir photos - Poignées de portes d…" at bounding box center [1000, 79] width 222 height 41
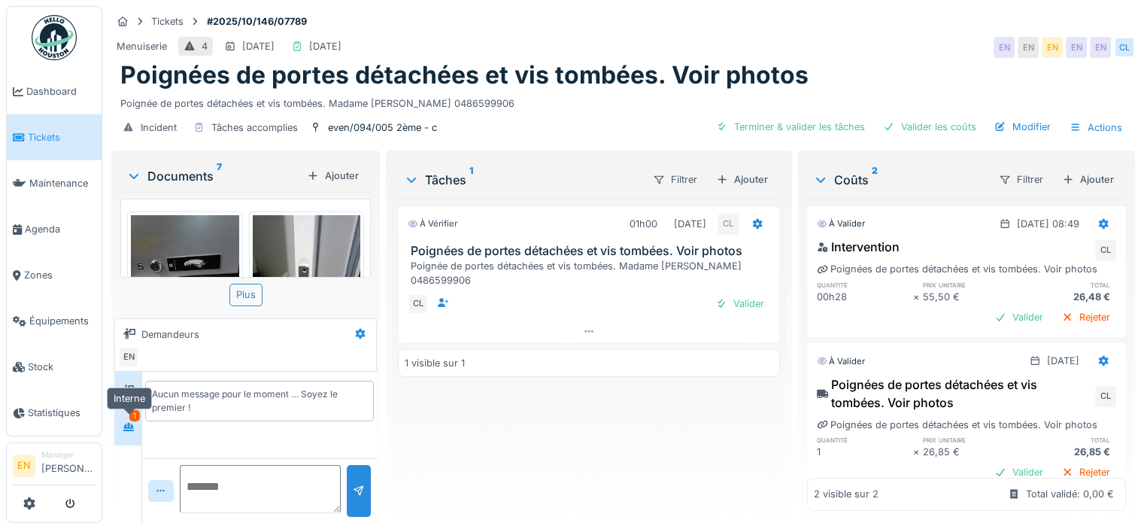
click at [133, 433] on div at bounding box center [128, 426] width 23 height 19
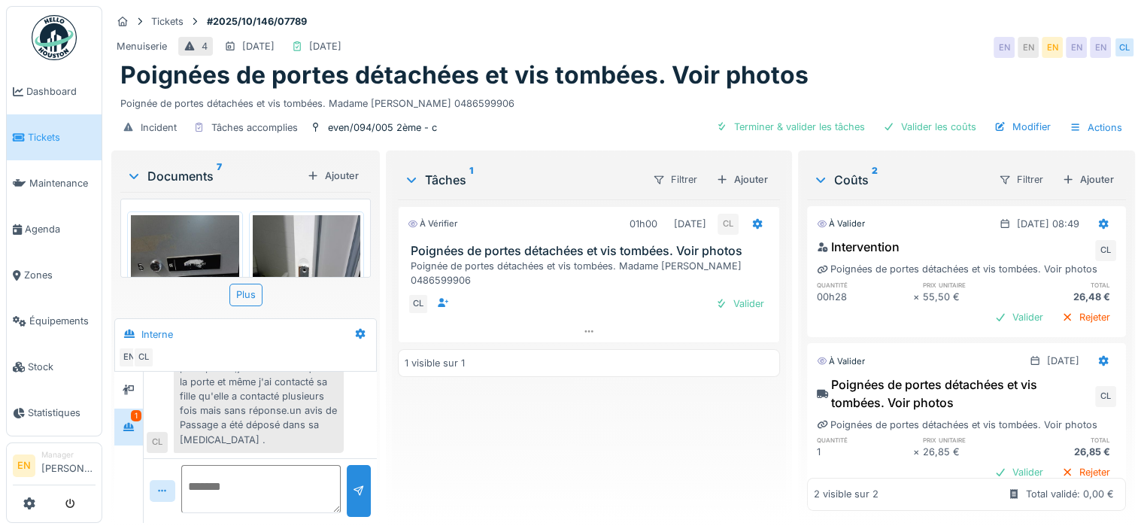
click at [320, 423] on div "Le nom de la locataire ne figure ni sur la [MEDICAL_DATA] ,ni sur le parle phon…" at bounding box center [259, 389] width 170 height 128
click at [68, 38] on img at bounding box center [54, 37] width 45 height 45
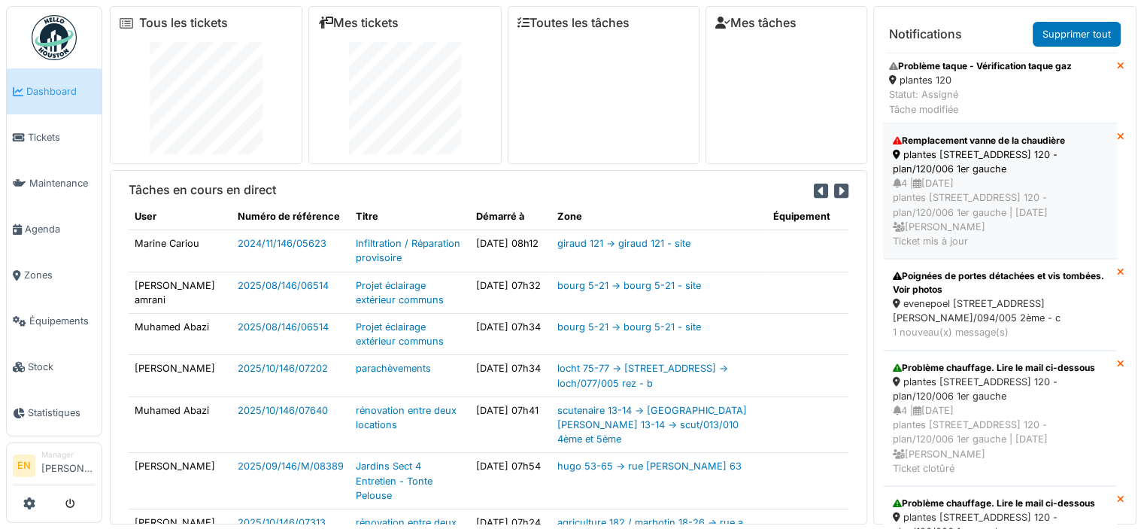
click at [936, 156] on div "plantes [STREET_ADDRESS] 120 - plan/120/006 1er gauche" at bounding box center [1000, 161] width 214 height 29
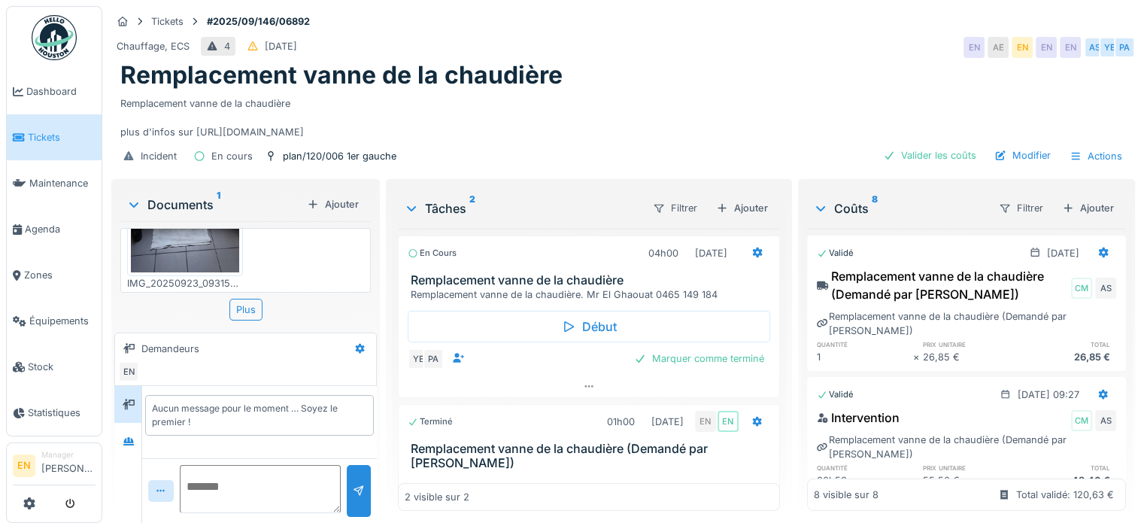
scroll to position [75, 0]
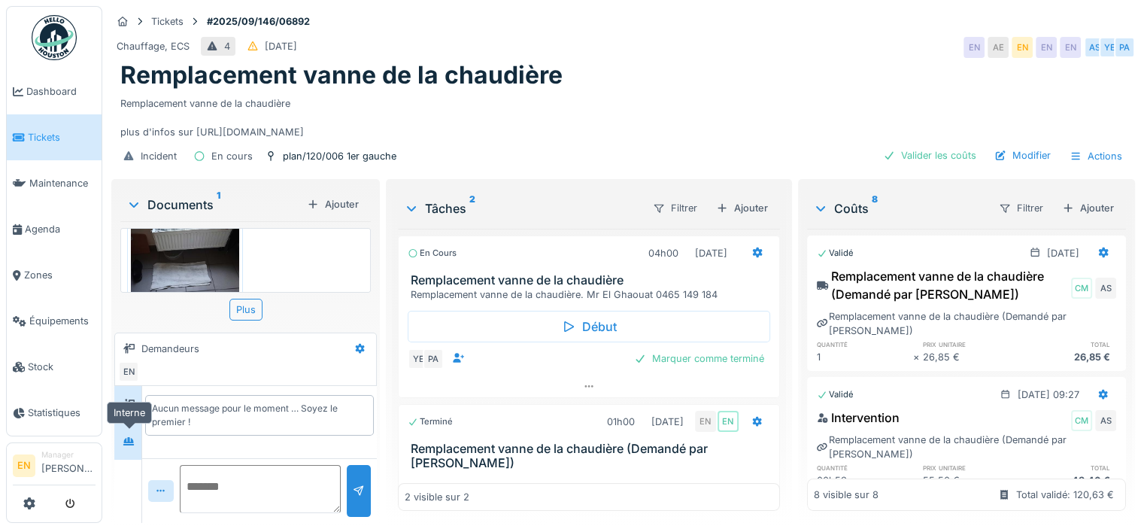
click at [133, 444] on icon at bounding box center [129, 441] width 12 height 10
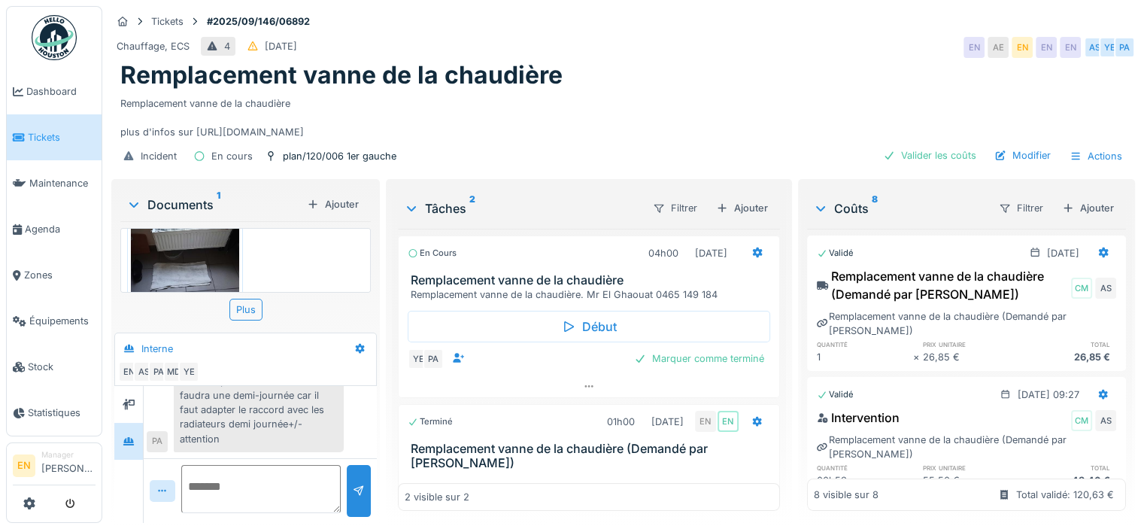
click at [253, 420] on div "Les quatre Vans thermostatiques inversés sont chez en noir je les ai pas trouvé…" at bounding box center [259, 388] width 170 height 128
click at [447, 129] on div "Remplacement vanne de la chaudière plus d'infos sur [URL][DOMAIN_NAME]" at bounding box center [622, 115] width 1005 height 50
click at [56, 45] on img at bounding box center [54, 37] width 45 height 45
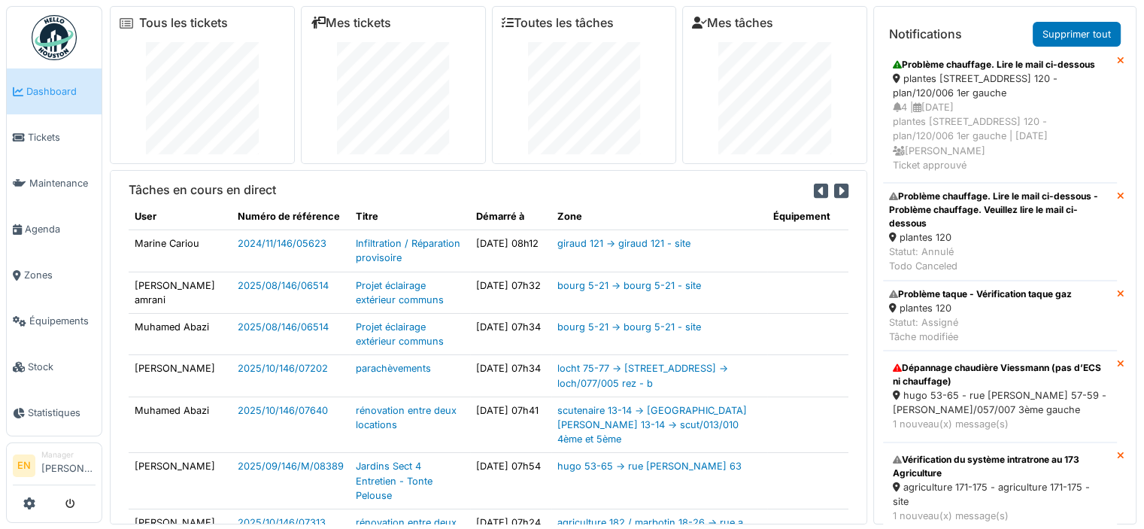
scroll to position [305, 0]
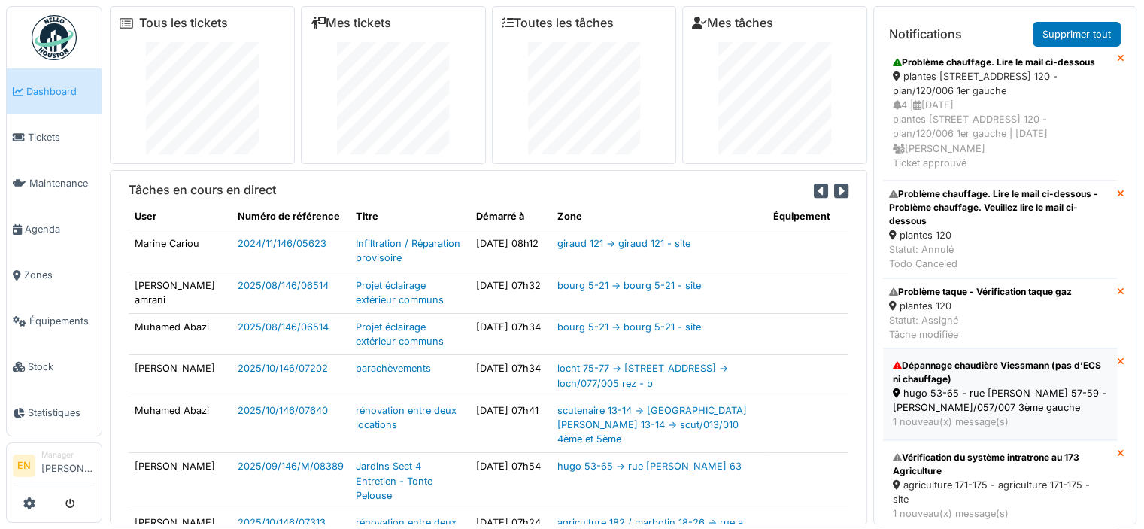
click at [1002, 378] on div "Dépannage chaudière Viessmann (pas d’ECS ni chauffage)" at bounding box center [1000, 372] width 214 height 27
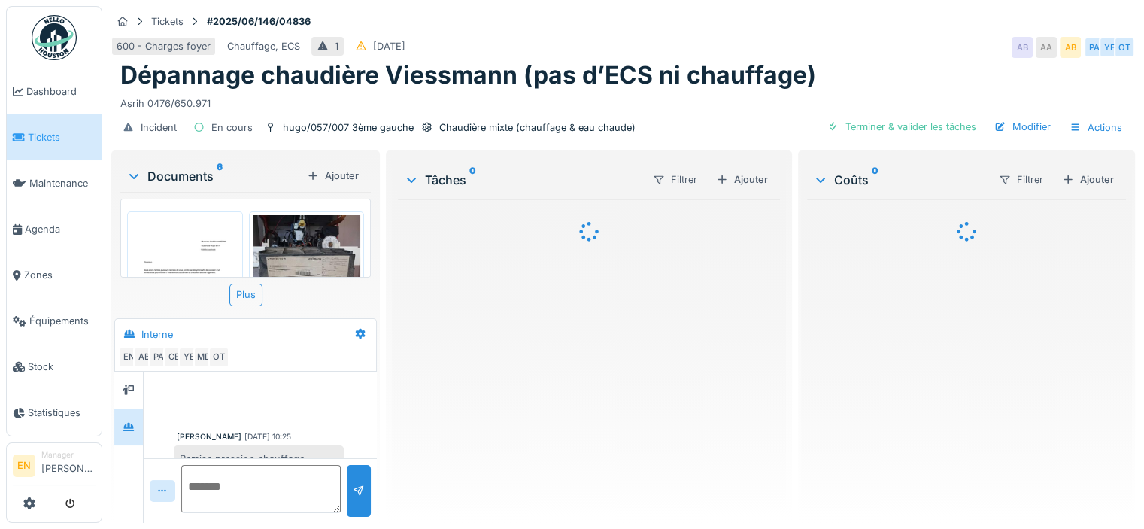
scroll to position [860, 0]
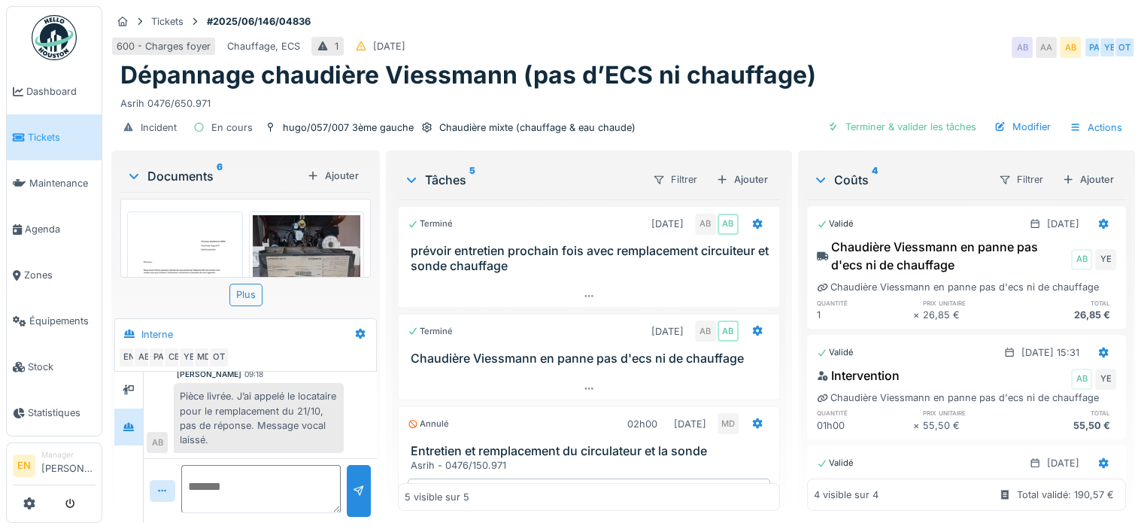
click at [57, 47] on img at bounding box center [54, 37] width 45 height 45
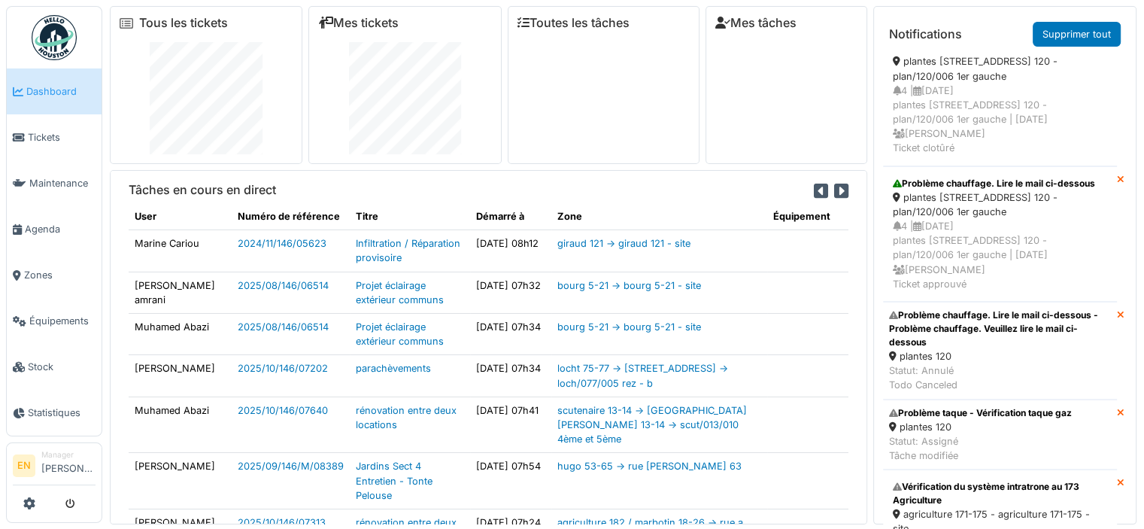
scroll to position [226, 0]
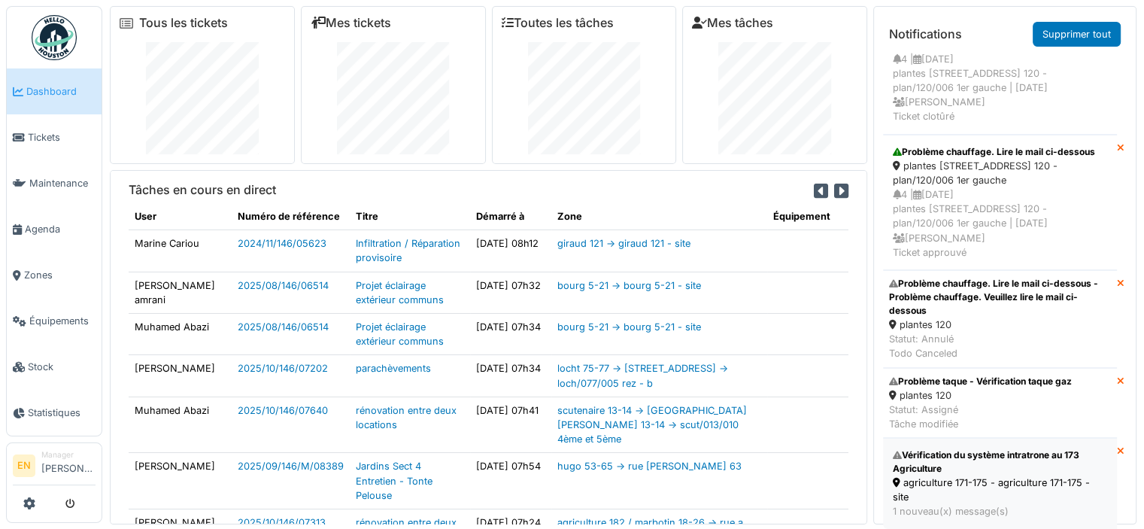
click at [939, 451] on div "Vérification du système intratrone au 173 Agriculture" at bounding box center [1000, 461] width 214 height 27
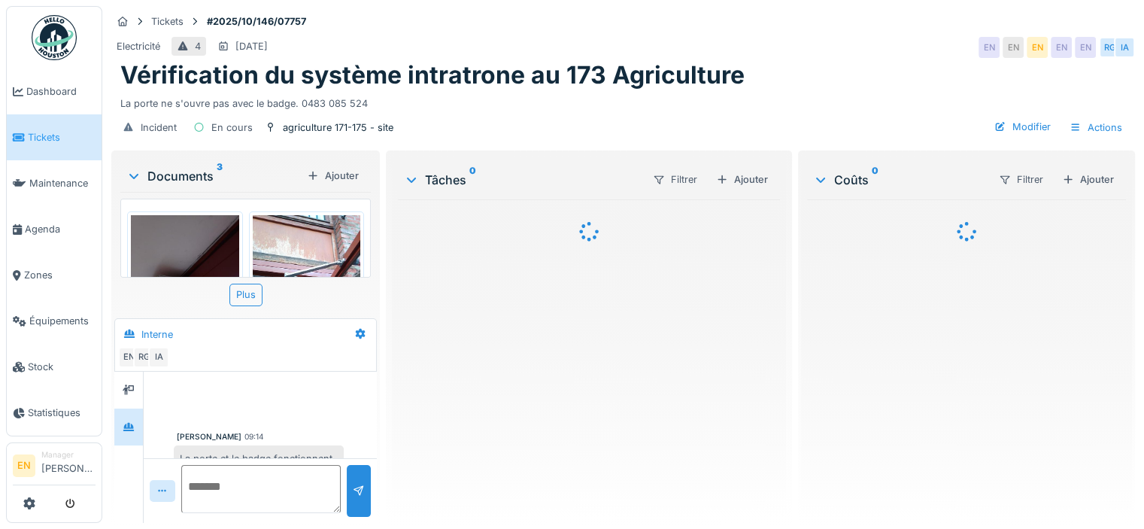
scroll to position [77, 0]
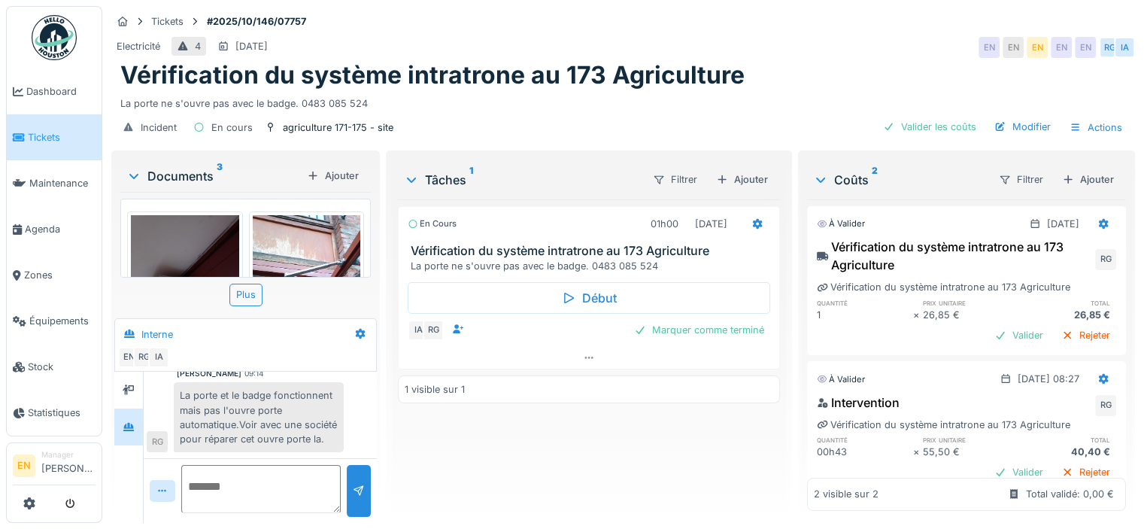
click at [55, 38] on img at bounding box center [54, 37] width 45 height 45
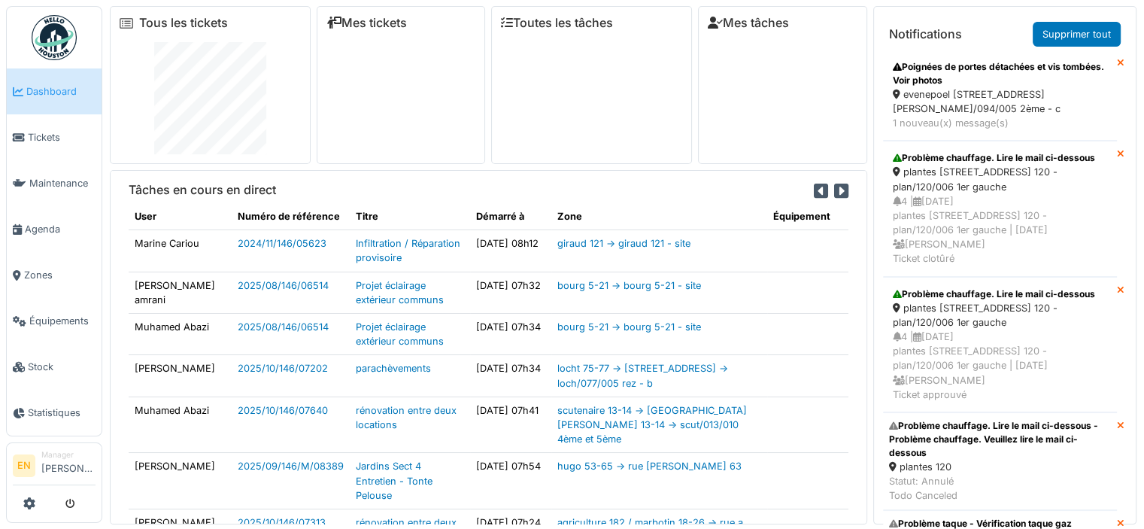
scroll to position [135, 0]
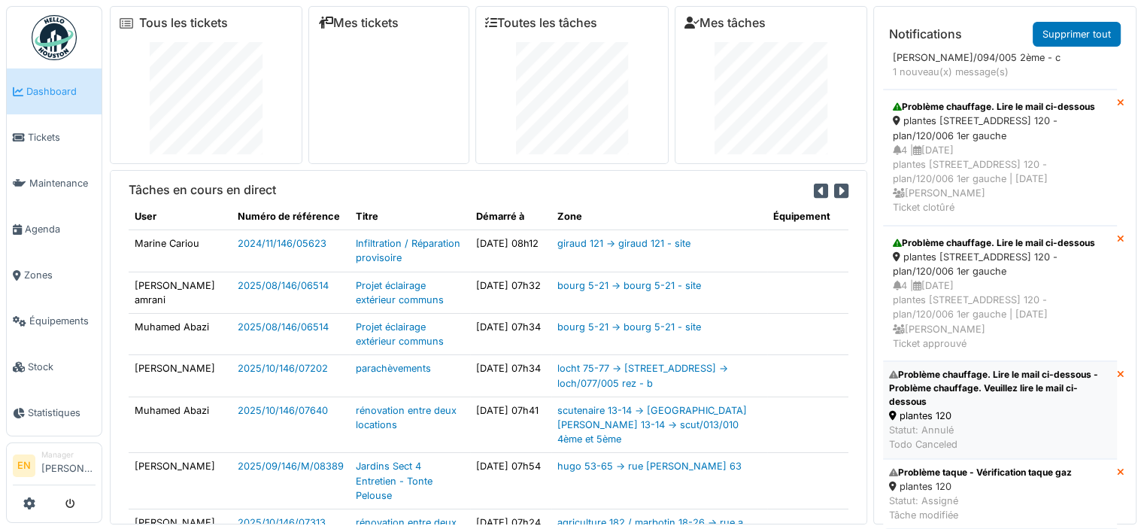
click at [924, 381] on div "Problème chauffage. Lire le mail ci-dessous - Problème chauffage. Veuillez lire…" at bounding box center [1000, 388] width 222 height 41
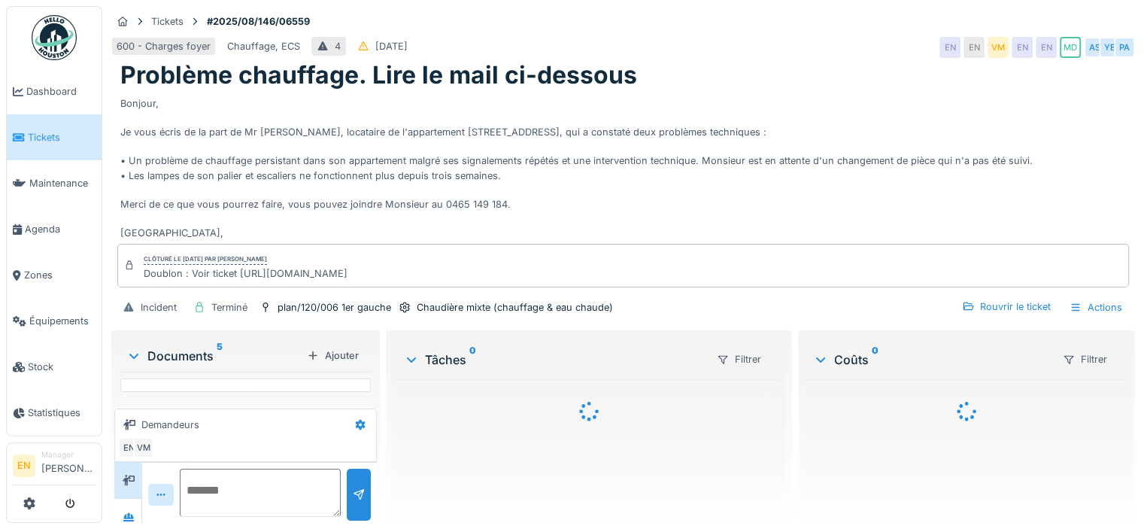
scroll to position [58, 0]
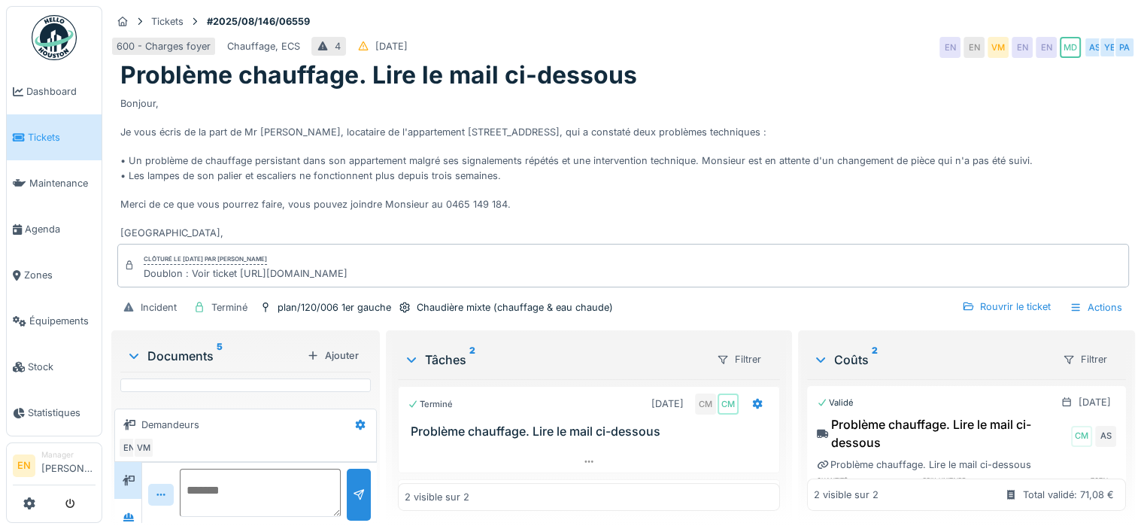
click at [347, 277] on div "Doublon : Voir ticket https://app.hellohouston.io/fr/reports/369960" at bounding box center [246, 273] width 204 height 14
drag, startPoint x: 237, startPoint y: 273, endPoint x: 467, endPoint y: 268, distance: 230.2
click at [467, 268] on div "Clôturé le jeudi 9 octobre 2025 par Mouad DAKIR Doublon : Voir ticket https://a…" at bounding box center [623, 266] width 1012 height 44
drag, startPoint x: 375, startPoint y: 257, endPoint x: 448, endPoint y: 269, distance: 73.9
click at [448, 269] on div "Clôturé le jeudi 9 octobre 2025 par Mouad DAKIR Doublon : Voir ticket https://a…" at bounding box center [623, 266] width 1012 height 44
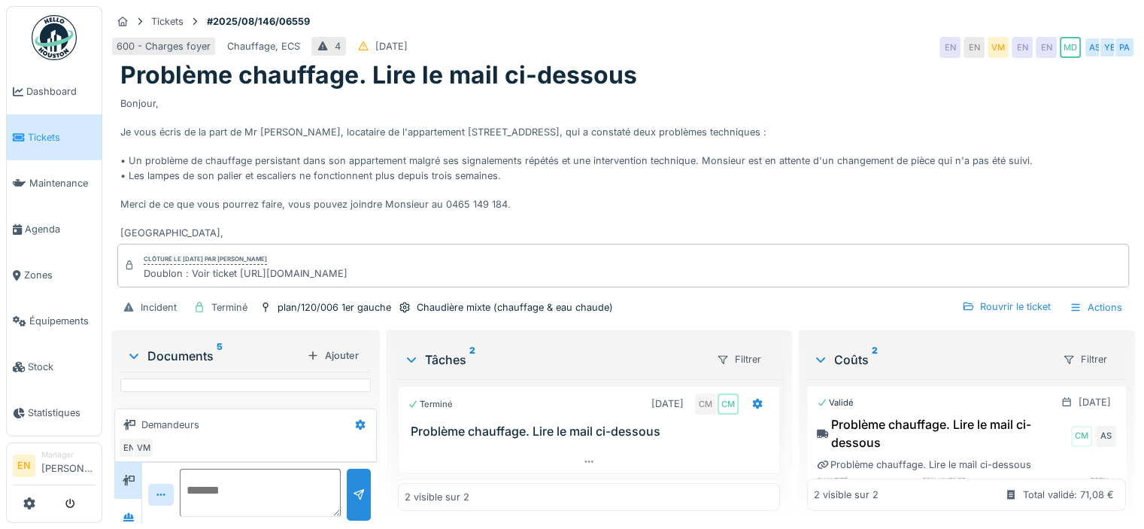
drag, startPoint x: 448, startPoint y: 269, endPoint x: 237, endPoint y: 276, distance: 211.4
click at [237, 276] on div "Clôturé le jeudi 9 octobre 2025 par Mouad DAKIR Doublon : Voir ticket https://a…" at bounding box center [623, 266] width 1012 height 44
copy div "https://app.hellohouston.io/fr/reports/369960"
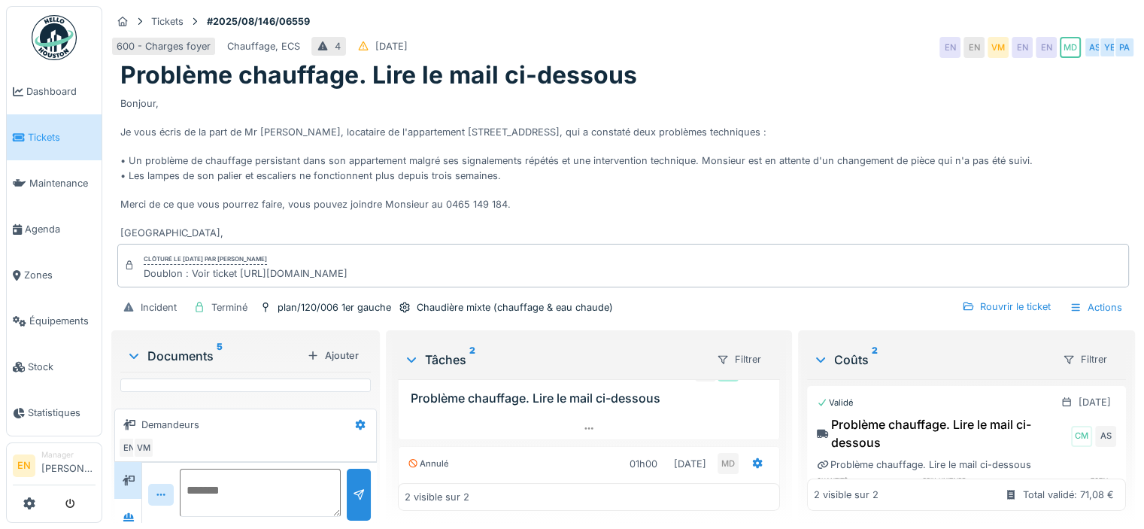
scroll to position [0, 0]
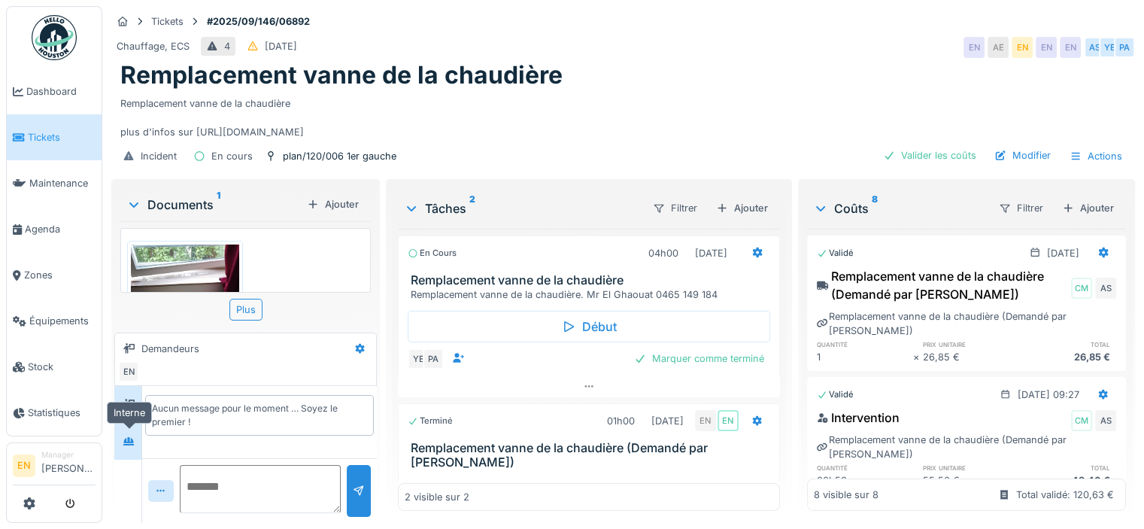
click at [135, 436] on div at bounding box center [128, 441] width 23 height 19
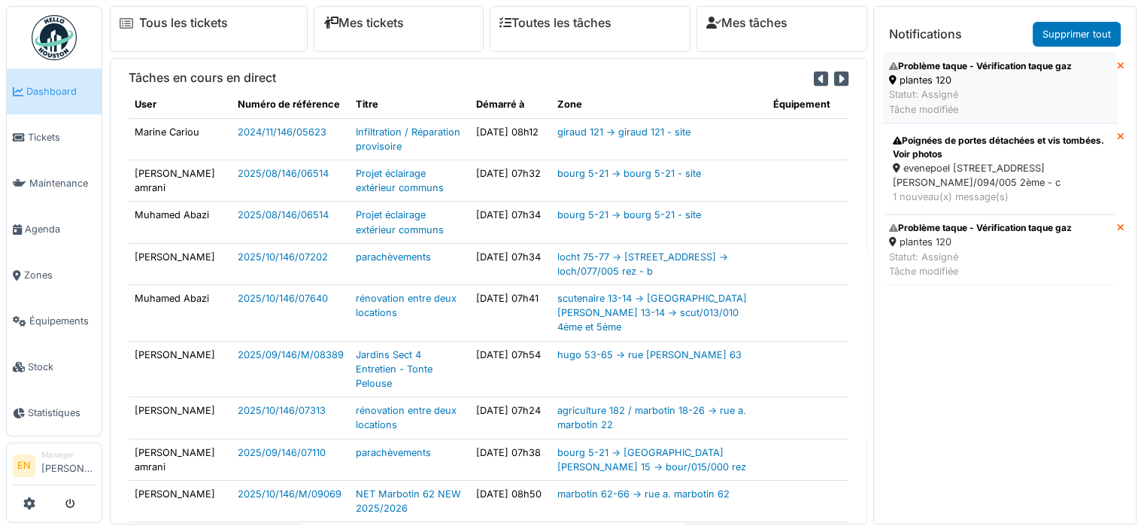
click at [917, 80] on div "plantes 120" at bounding box center [980, 80] width 183 height 14
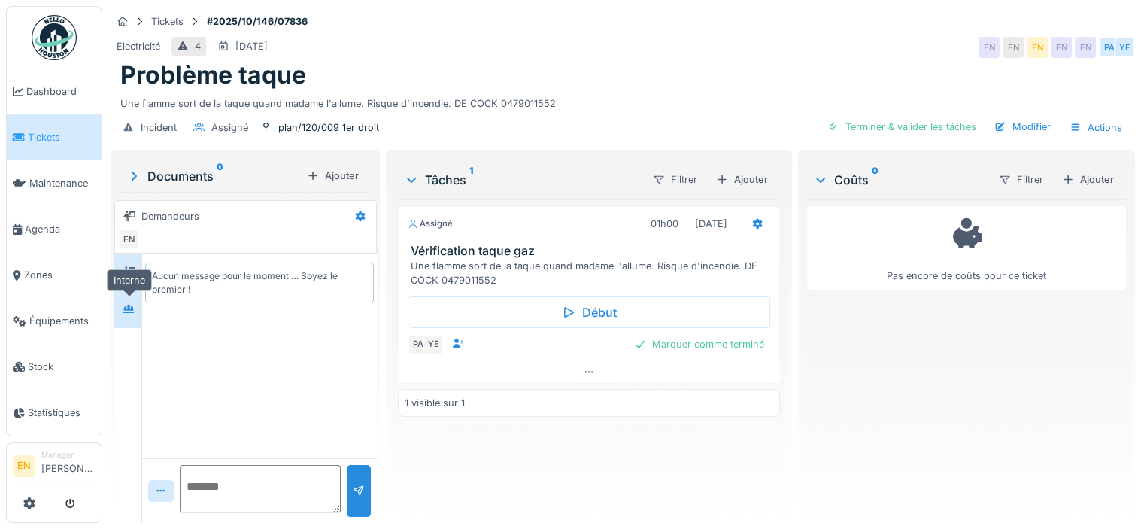
click at [123, 305] on icon at bounding box center [129, 309] width 12 height 10
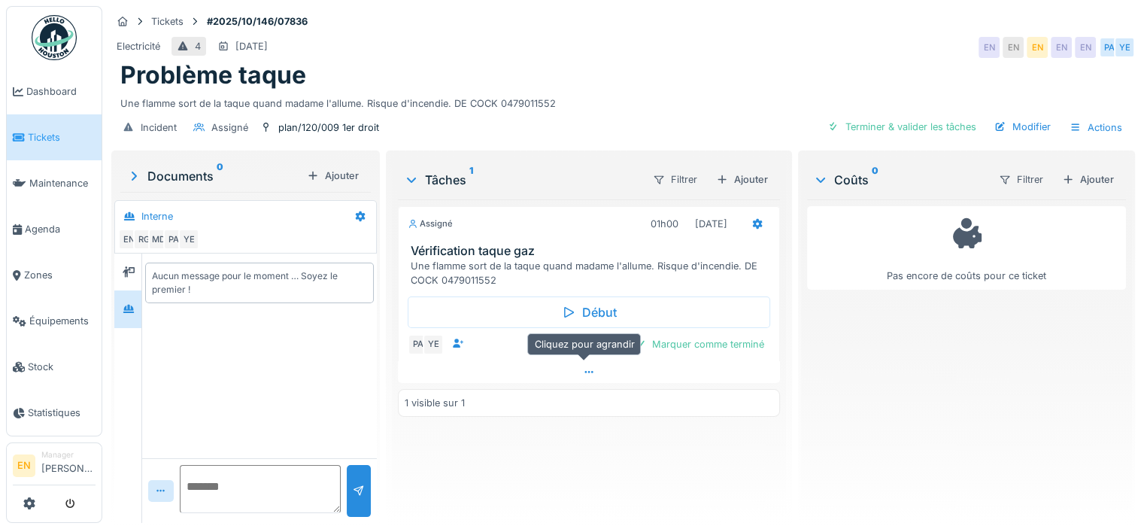
click at [586, 369] on icon at bounding box center [589, 372] width 12 height 10
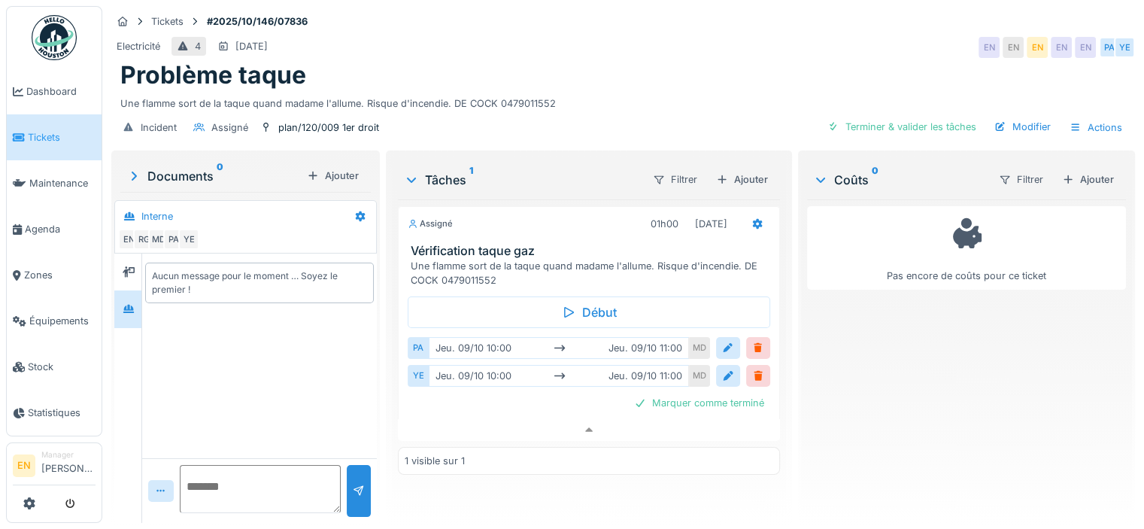
click at [517, 474] on div "Assigné 01h00 09/10/2025 Vérification taque gaz Une flamme sort de la taque qua…" at bounding box center [589, 354] width 382 height 311
click at [520, 480] on div "Assigné 01h00 09/10/2025 Vérification taque gaz Une flamme sort de la taque qua…" at bounding box center [589, 354] width 382 height 311
click at [58, 46] on img at bounding box center [54, 37] width 45 height 45
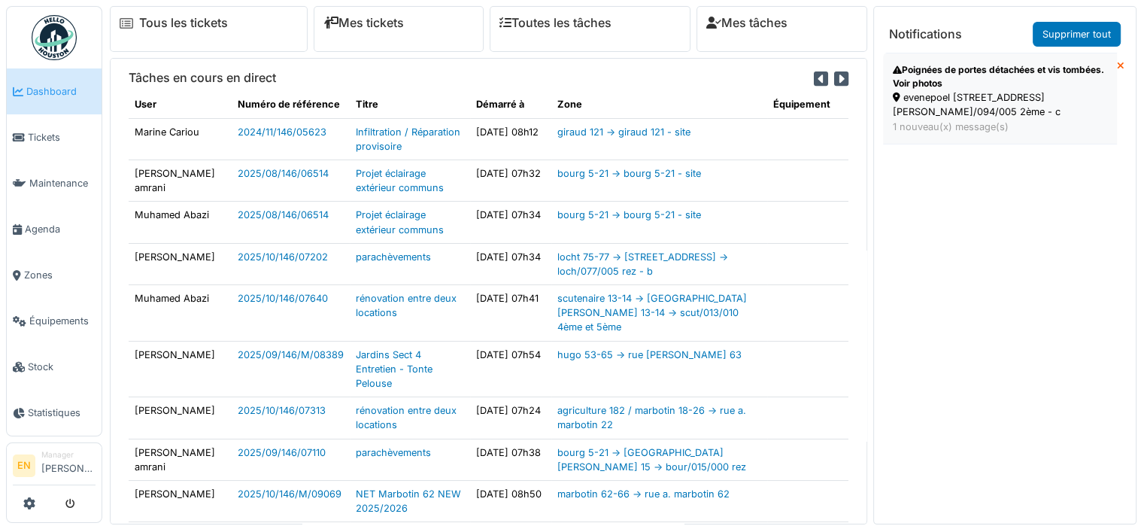
click at [921, 96] on div "evenepoel 94-96 - rue h. evenepoel 94 - even/094/005 2ème - c" at bounding box center [1000, 104] width 214 height 29
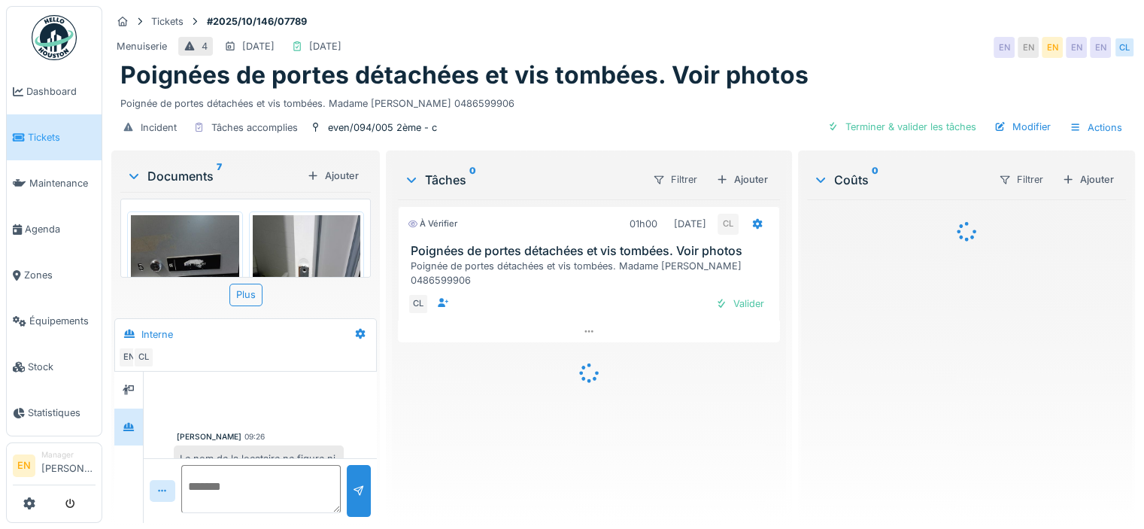
scroll to position [120, 0]
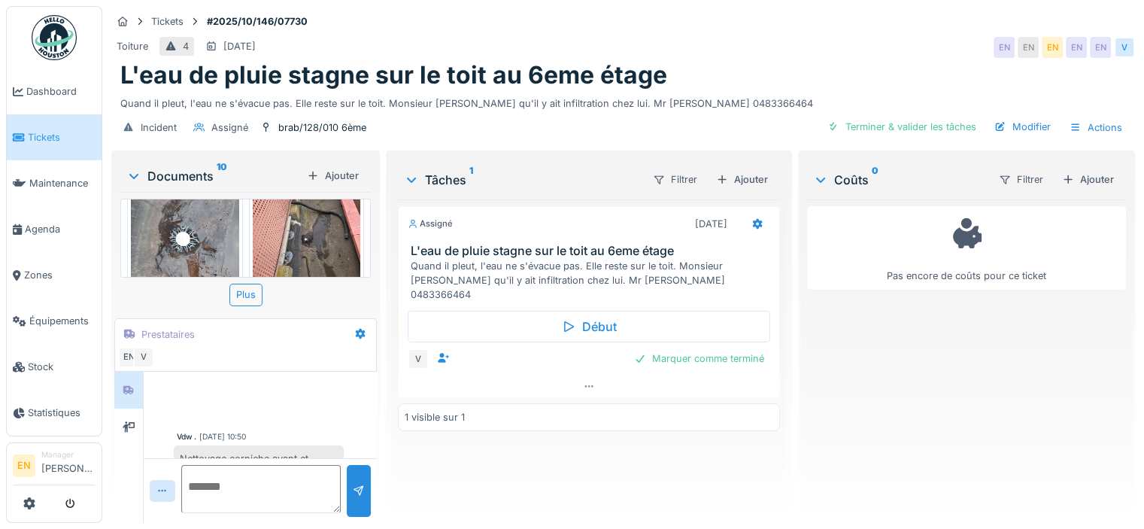
scroll to position [120, 0]
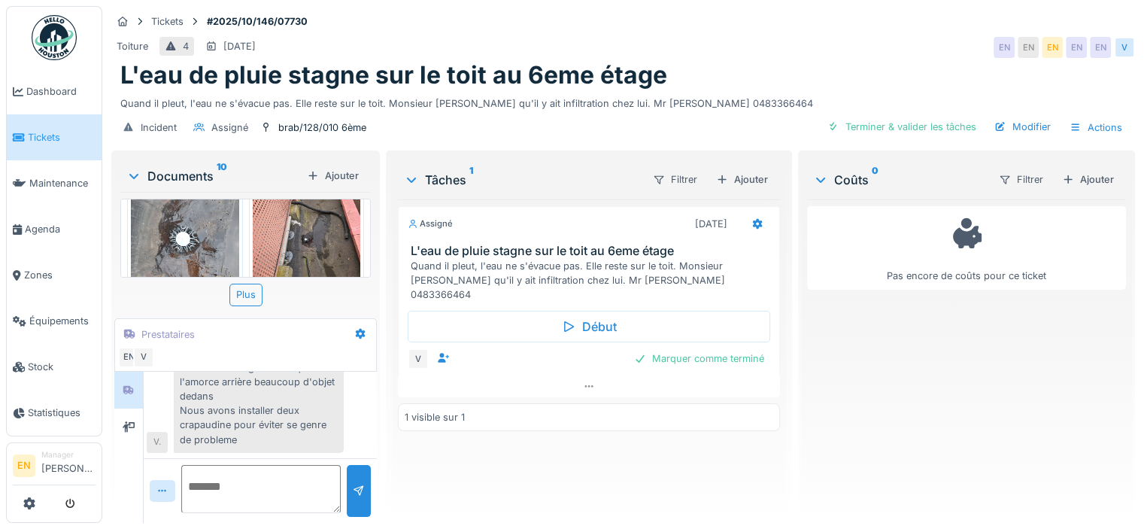
click at [478, 449] on div "Assigné [DATE] L'eau de pluie stagne sur le toit au 6eme étage Quand il pleut, …" at bounding box center [589, 354] width 382 height 311
click at [546, 466] on div "Assigné [DATE] L'eau de pluie stagne sur le toit au 6eme étage Quand il pleut, …" at bounding box center [589, 354] width 382 height 311
